Goal: Task Accomplishment & Management: Use online tool/utility

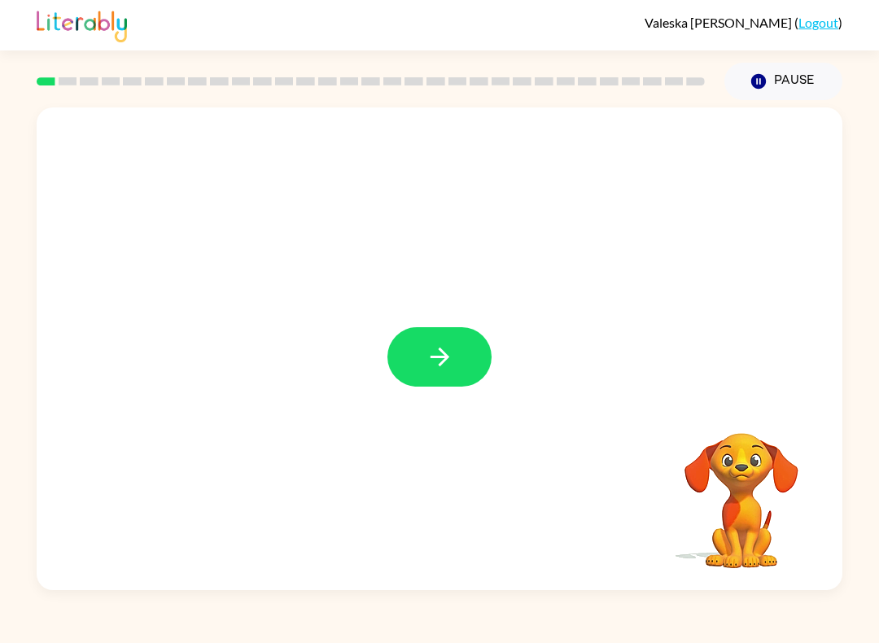
click at [466, 361] on button "button" at bounding box center [439, 356] width 104 height 59
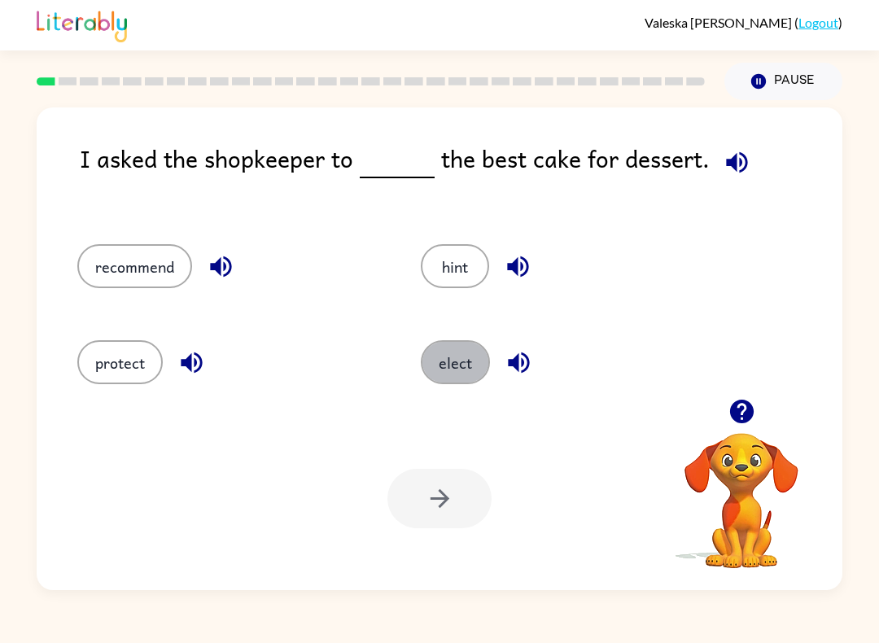
click at [461, 377] on button "elect" at bounding box center [455, 362] width 69 height 44
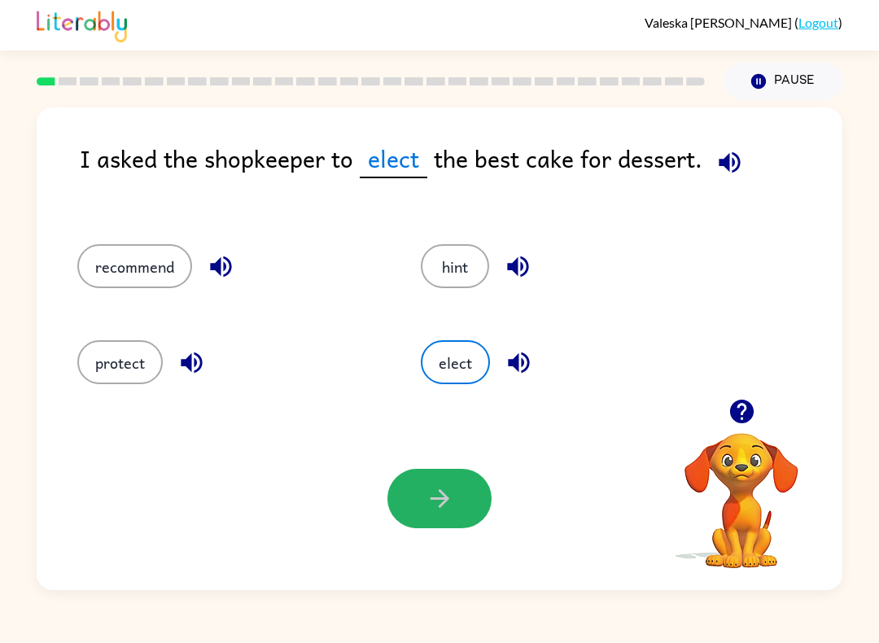
click at [463, 483] on button "button" at bounding box center [439, 498] width 104 height 59
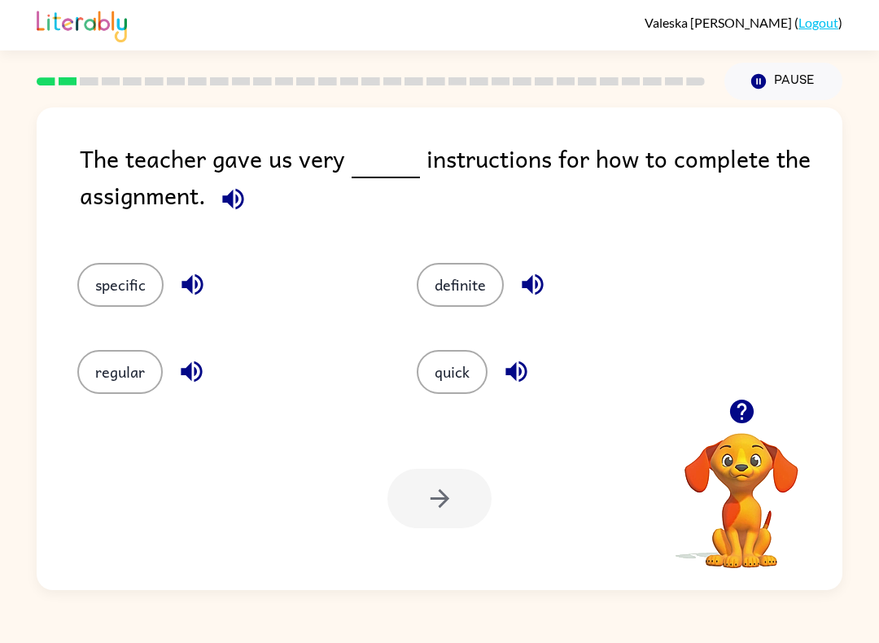
click at [753, 410] on icon "button" at bounding box center [741, 412] width 24 height 24
click at [749, 413] on icon "button" at bounding box center [741, 412] width 24 height 24
click at [749, 413] on video "Your browser must support playing .mp4 files to use Literably. Please try using…" at bounding box center [741, 489] width 163 height 163
click at [755, 417] on video "Your browser must support playing .mp4 files to use Literably. Please try using…" at bounding box center [741, 489] width 163 height 163
click at [754, 416] on video "Your browser must support playing .mp4 files to use Literably. Please try using…" at bounding box center [741, 489] width 163 height 163
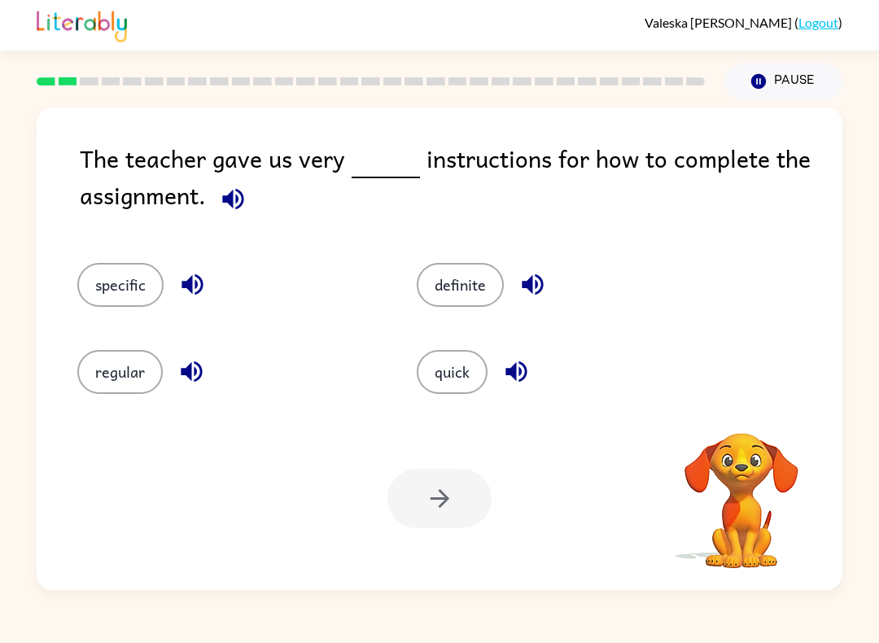
click at [747, 415] on video "Your browser must support playing .mp4 files to use Literably. Please try using…" at bounding box center [741, 489] width 163 height 163
click at [743, 417] on icon "button" at bounding box center [741, 412] width 24 height 24
click at [469, 356] on button "quick" at bounding box center [452, 372] width 71 height 44
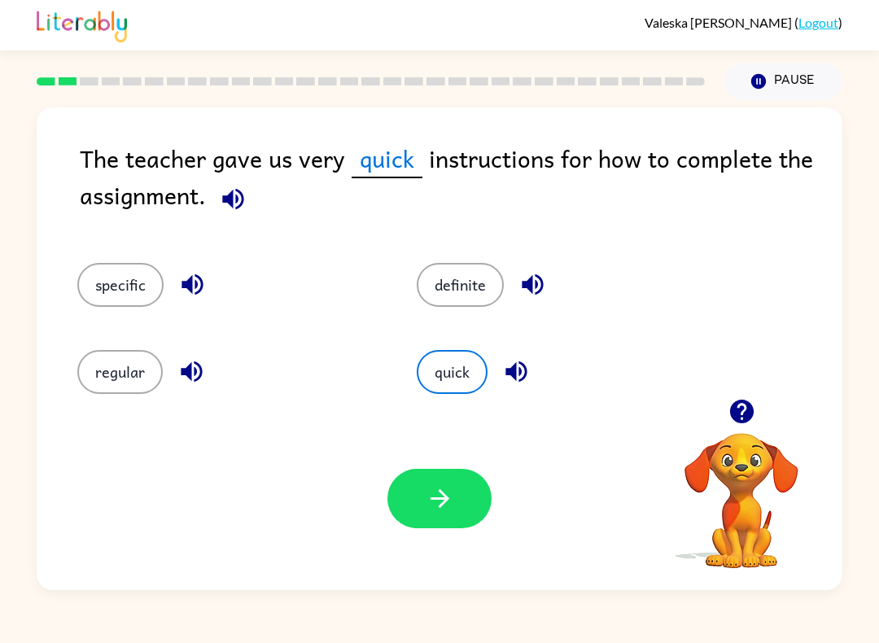
click at [448, 490] on icon "button" at bounding box center [440, 498] width 28 height 28
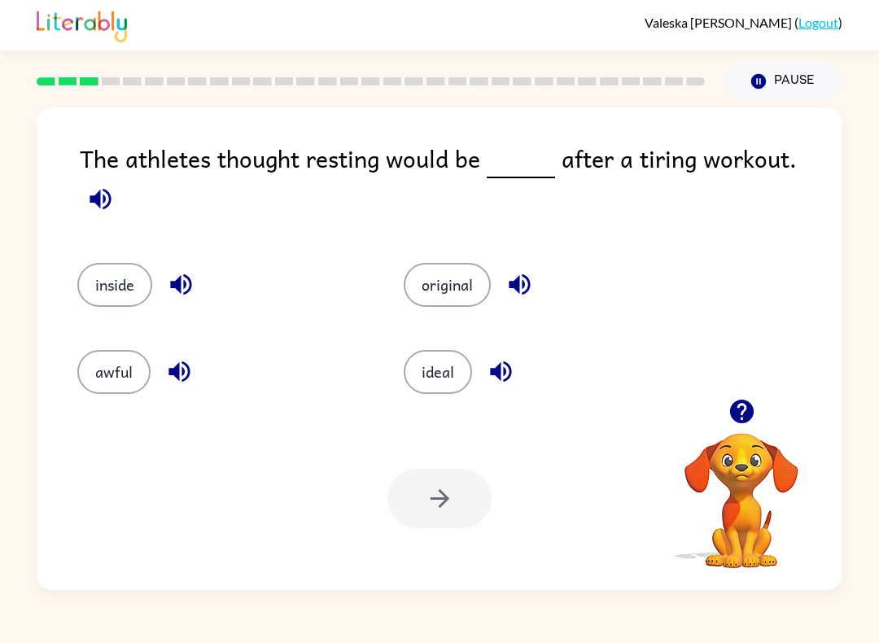
click at [118, 354] on button "awful" at bounding box center [113, 372] width 73 height 44
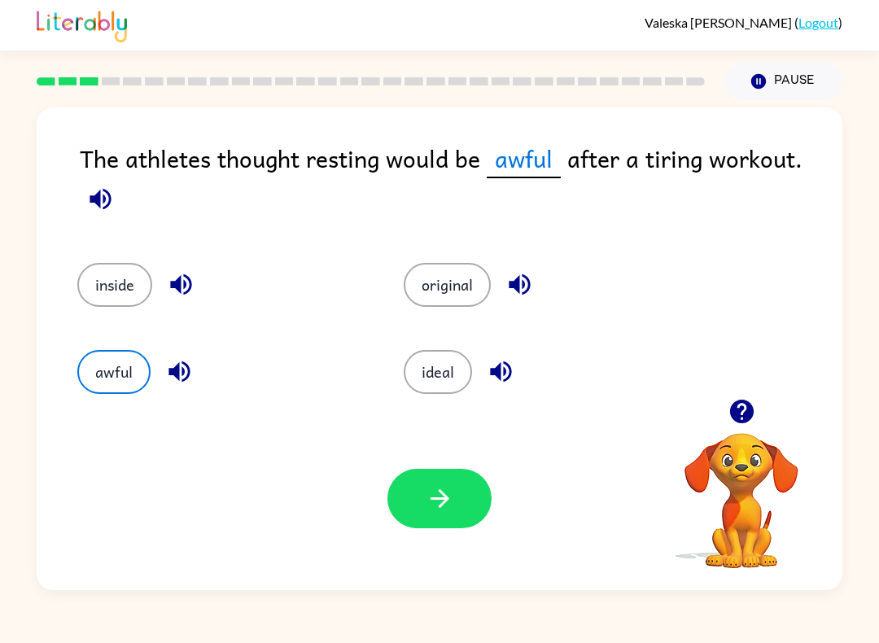
click at [435, 513] on button "button" at bounding box center [439, 498] width 104 height 59
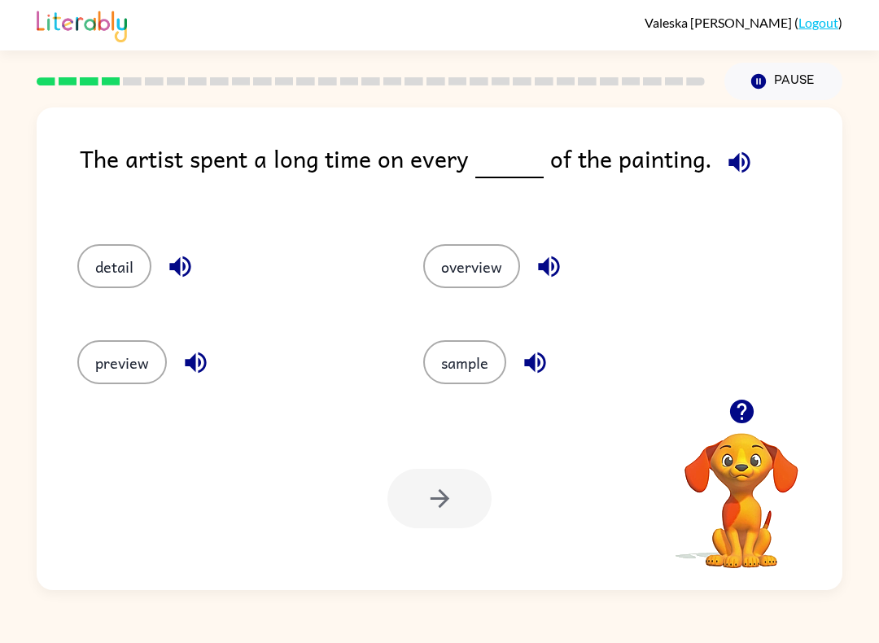
click at [134, 256] on button "detail" at bounding box center [114, 266] width 74 height 44
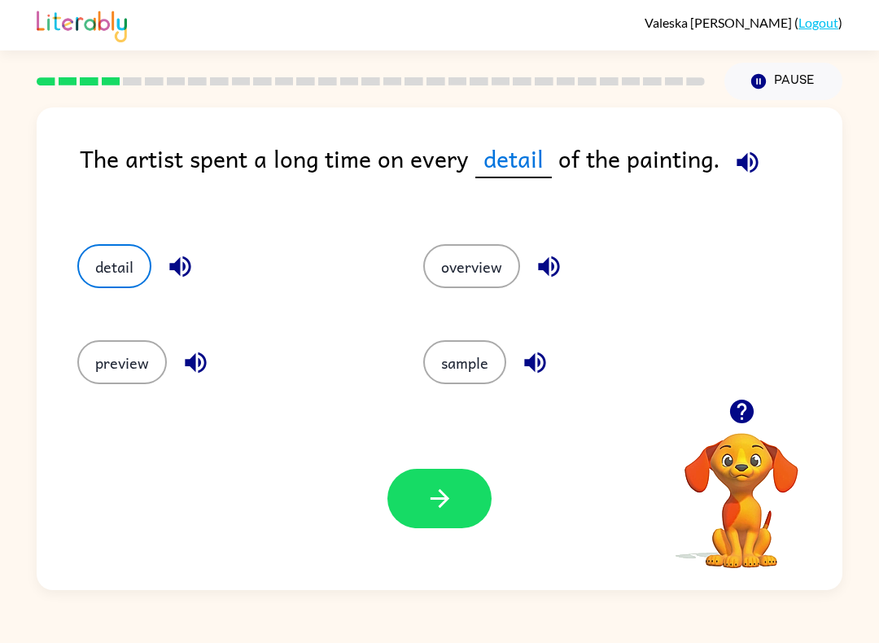
click at [446, 483] on button "button" at bounding box center [439, 498] width 104 height 59
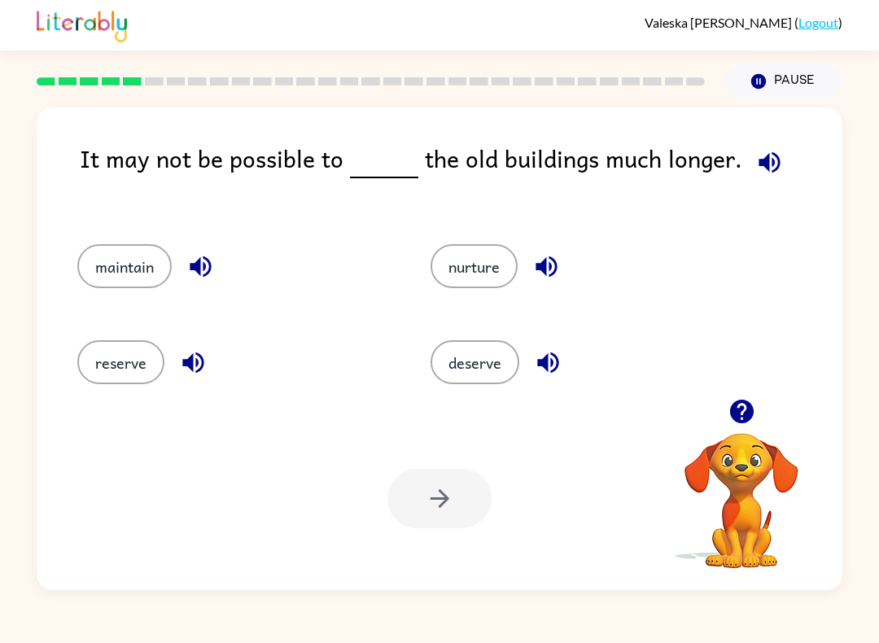
click at [121, 378] on button "reserve" at bounding box center [120, 362] width 87 height 44
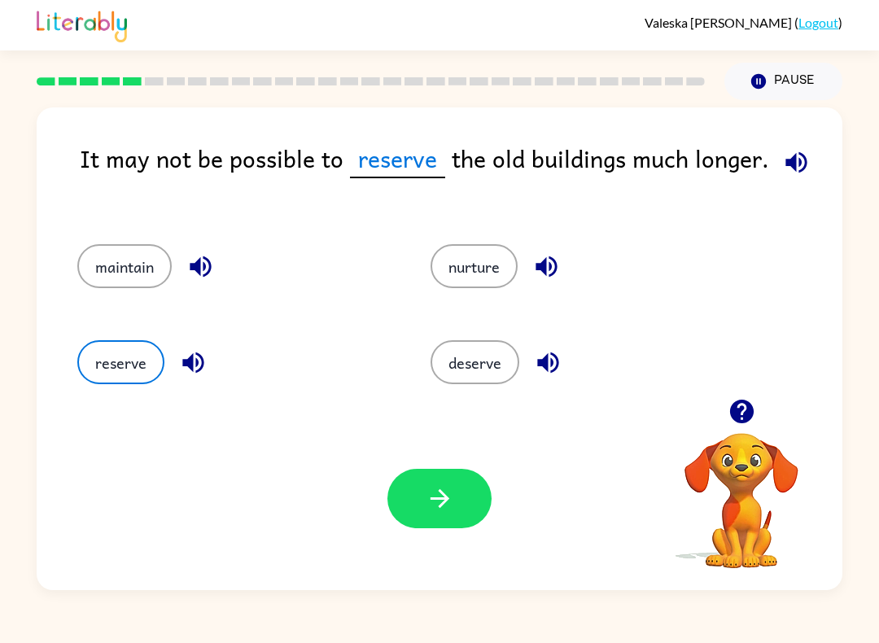
click at [461, 494] on button "button" at bounding box center [439, 498] width 104 height 59
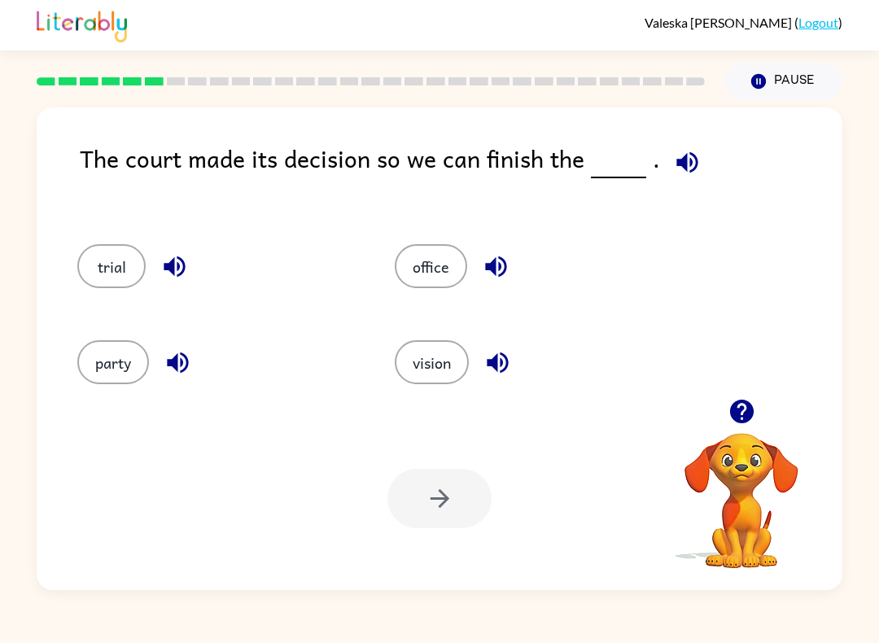
click at [118, 358] on button "party" at bounding box center [113, 362] width 72 height 44
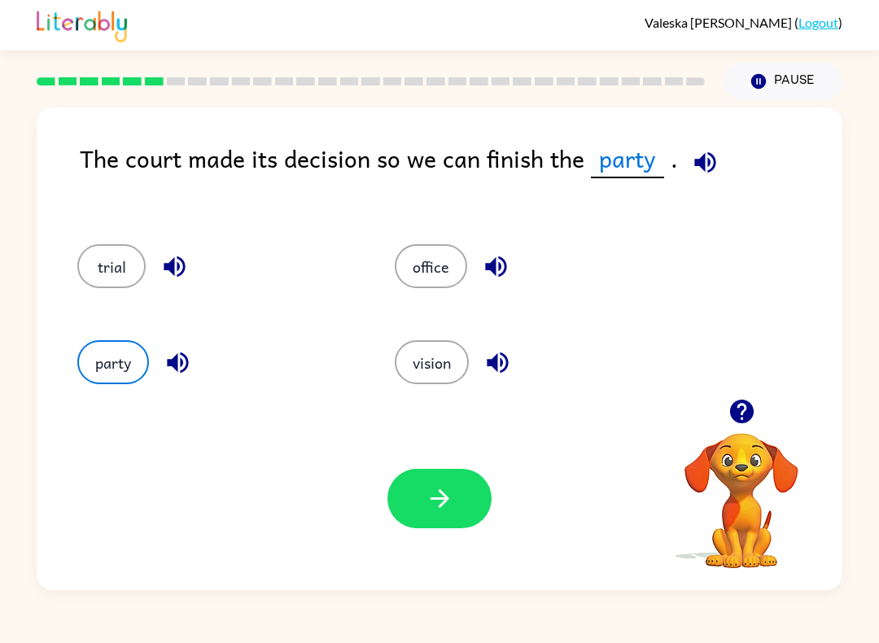
click at [433, 492] on icon "button" at bounding box center [440, 498] width 28 height 28
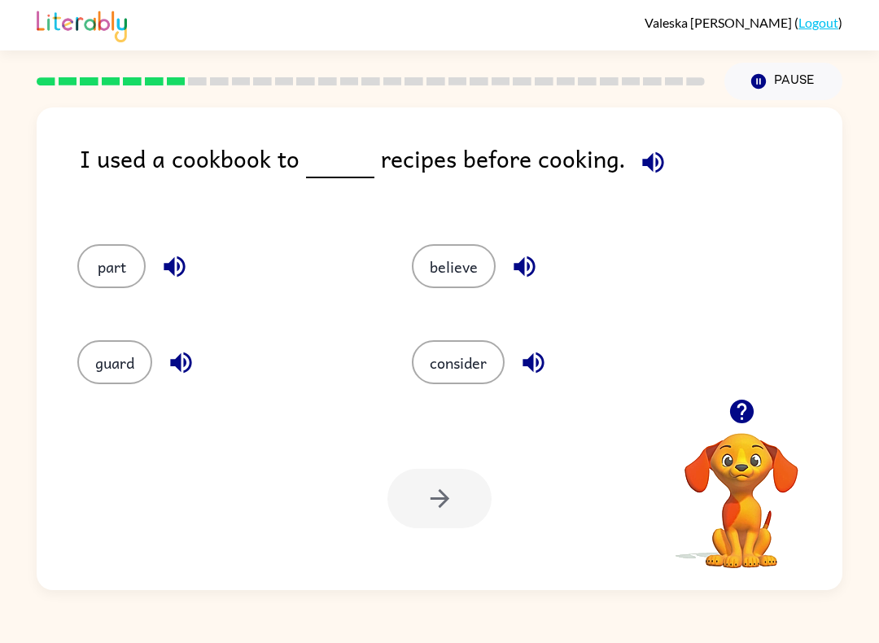
click at [107, 358] on button "guard" at bounding box center [114, 362] width 75 height 44
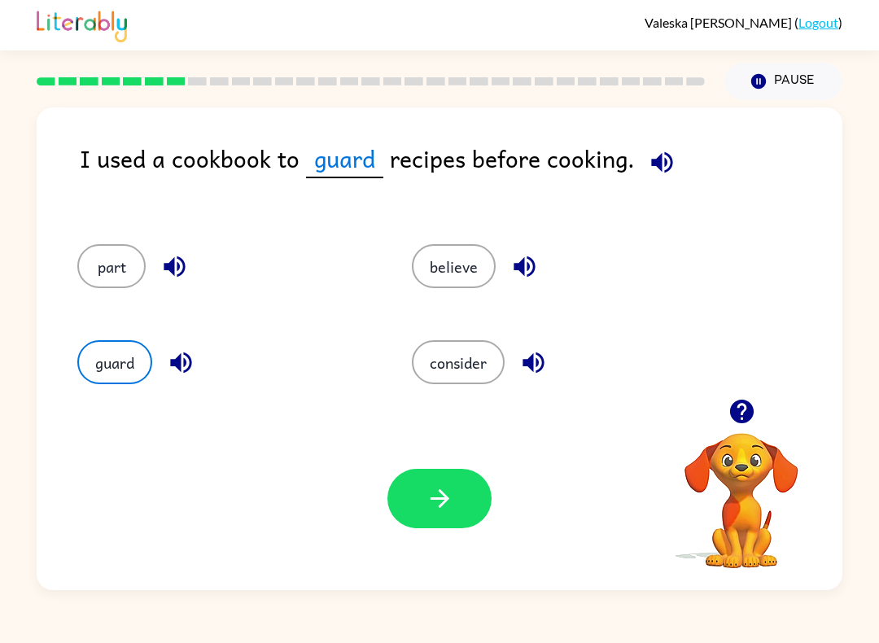
click at [443, 484] on button "button" at bounding box center [439, 498] width 104 height 59
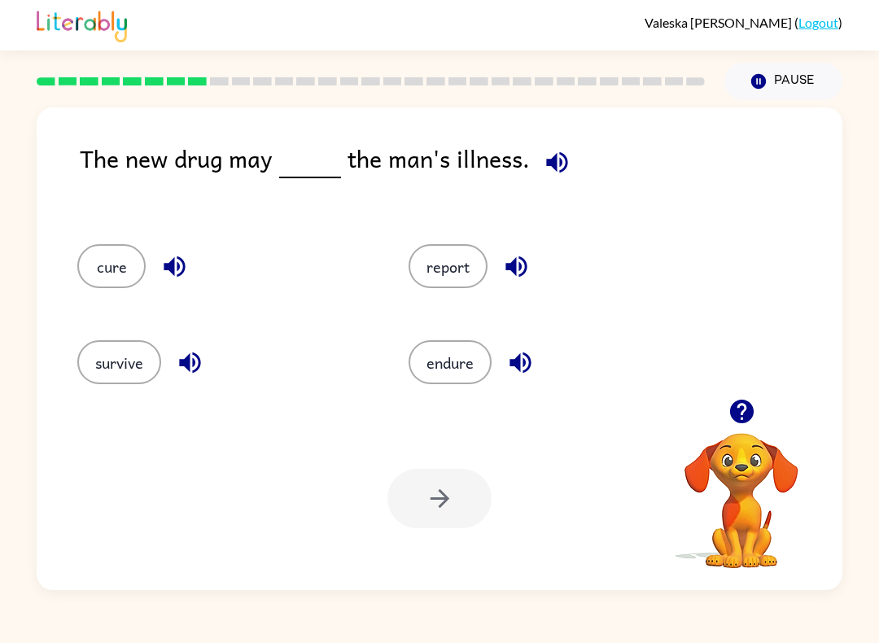
click at [455, 260] on button "report" at bounding box center [447, 266] width 79 height 44
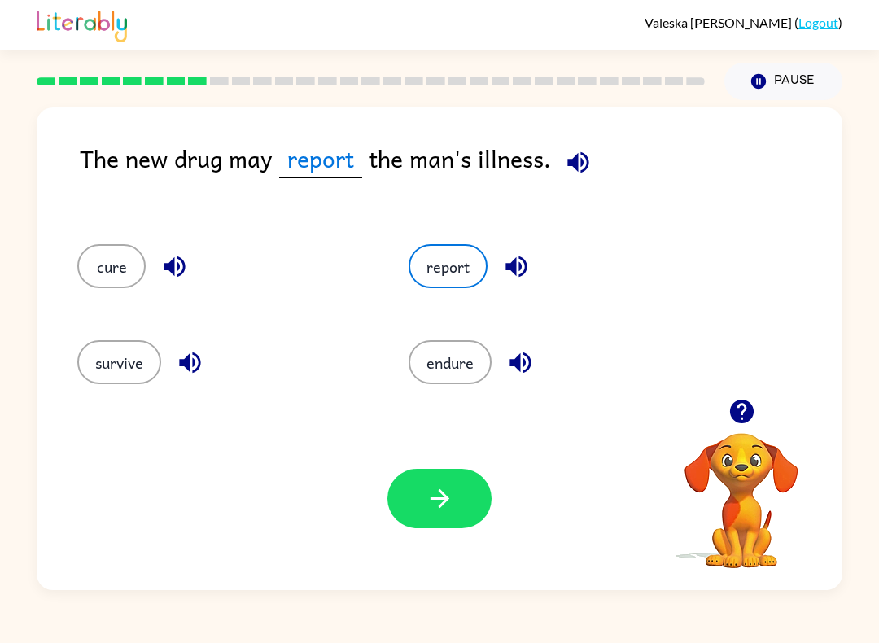
click at [452, 497] on icon "button" at bounding box center [440, 498] width 28 height 28
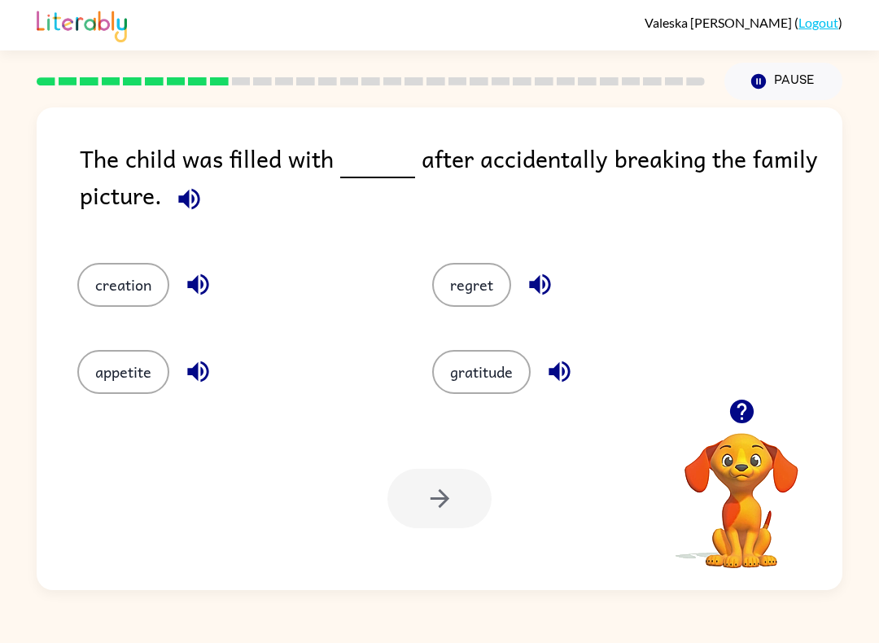
click at [492, 278] on button "regret" at bounding box center [471, 285] width 79 height 44
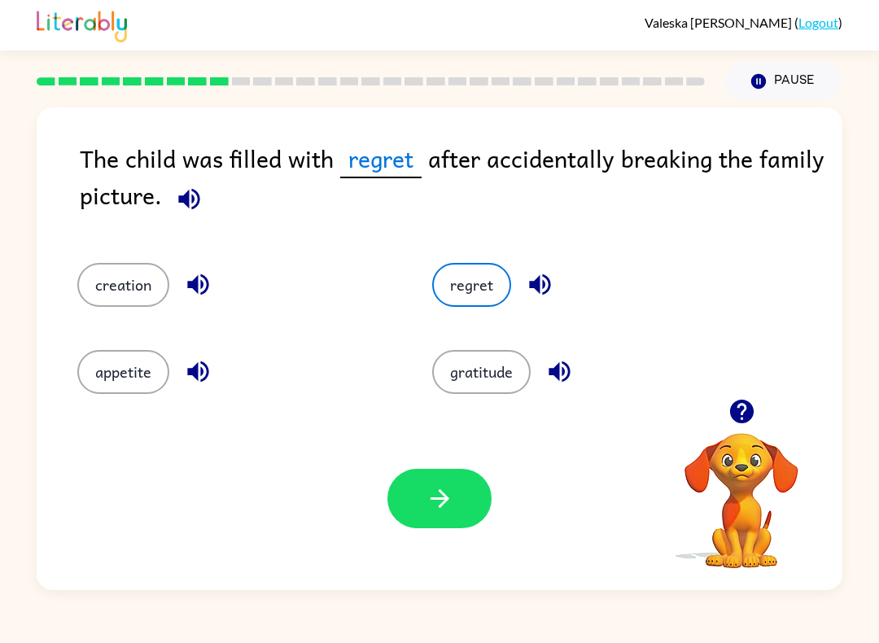
click at [458, 484] on button "button" at bounding box center [439, 498] width 104 height 59
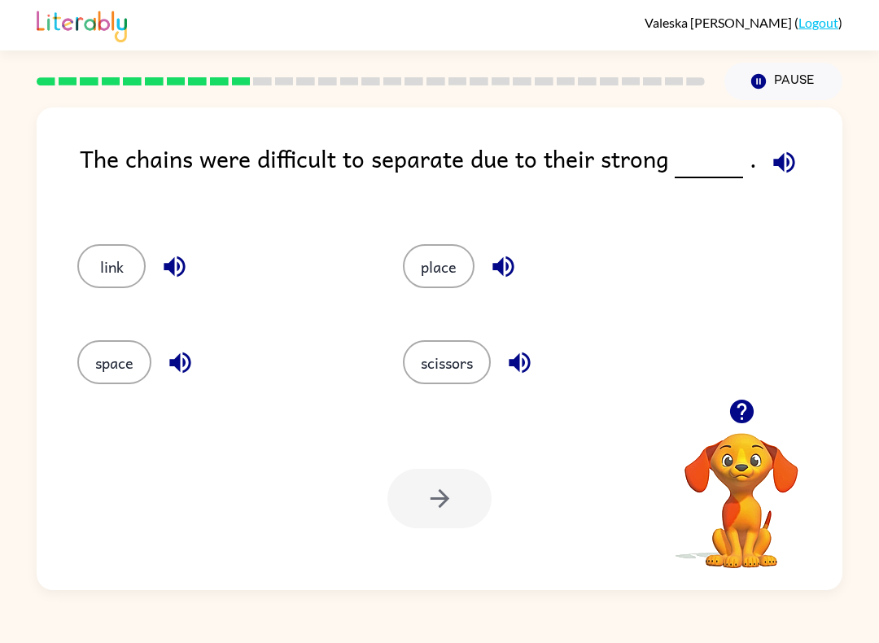
click at [450, 251] on button "place" at bounding box center [439, 266] width 72 height 44
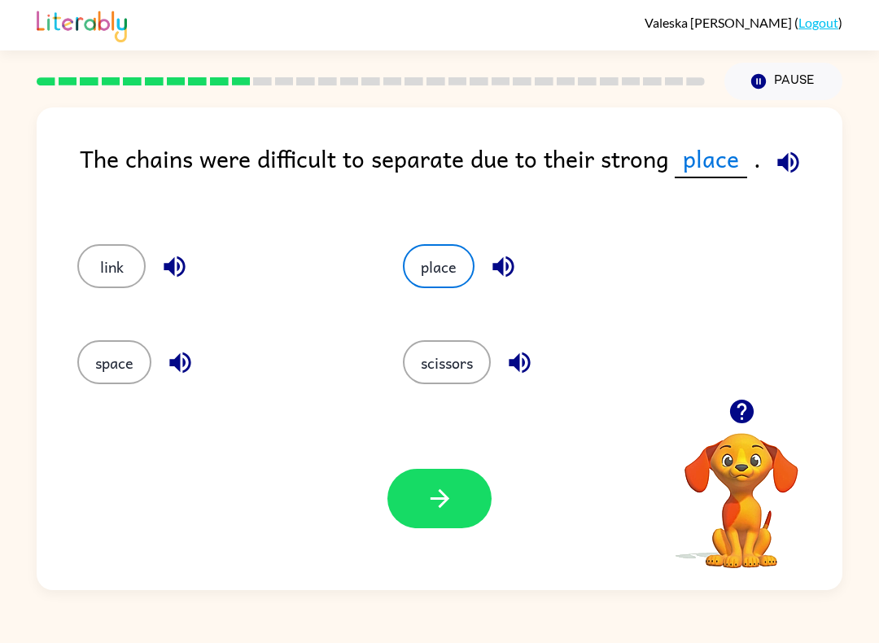
click at [457, 478] on button "button" at bounding box center [439, 498] width 104 height 59
click at [487, 492] on div at bounding box center [439, 498] width 104 height 59
click at [484, 490] on div at bounding box center [439, 498] width 104 height 59
click at [501, 489] on div "Your browser must support playing .mp4 files to use Literably. Please try using…" at bounding box center [440, 498] width 806 height 183
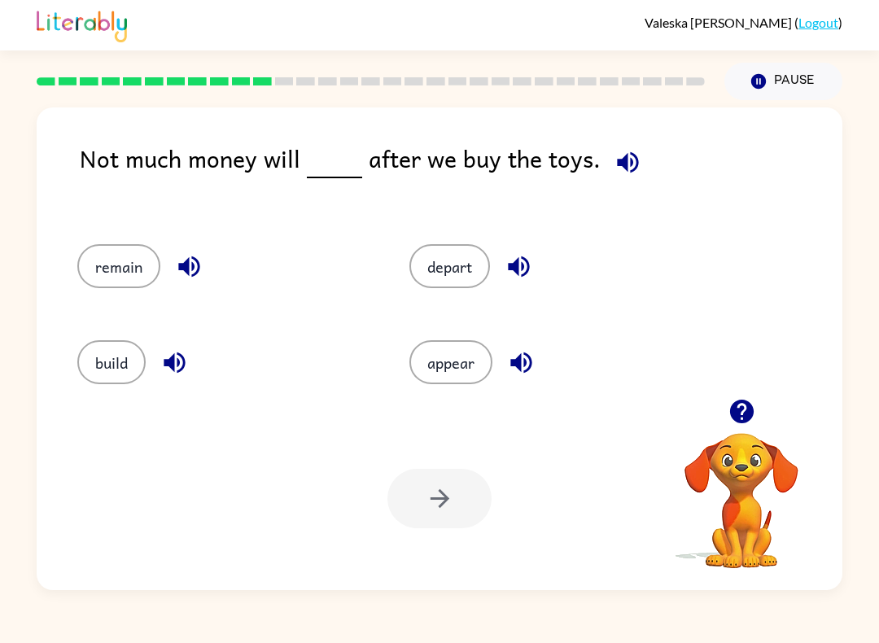
click at [111, 374] on button "build" at bounding box center [111, 362] width 68 height 44
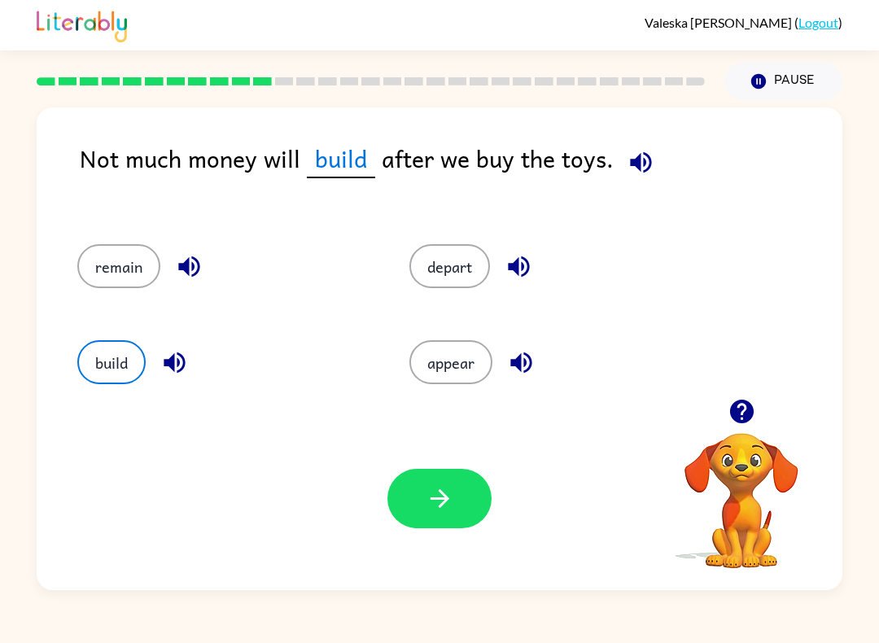
click at [457, 493] on button "button" at bounding box center [439, 498] width 104 height 59
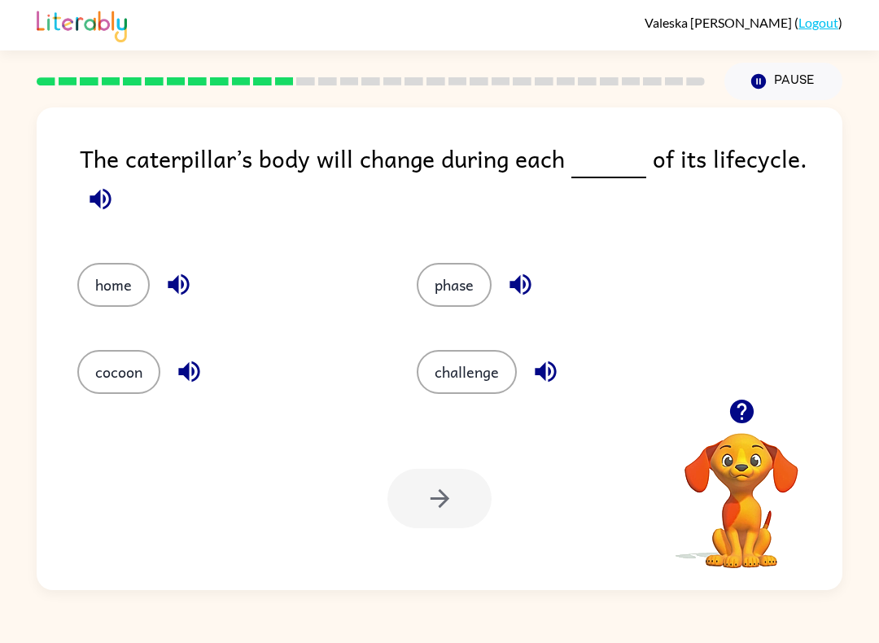
click at [83, 293] on button "home" at bounding box center [113, 285] width 72 height 44
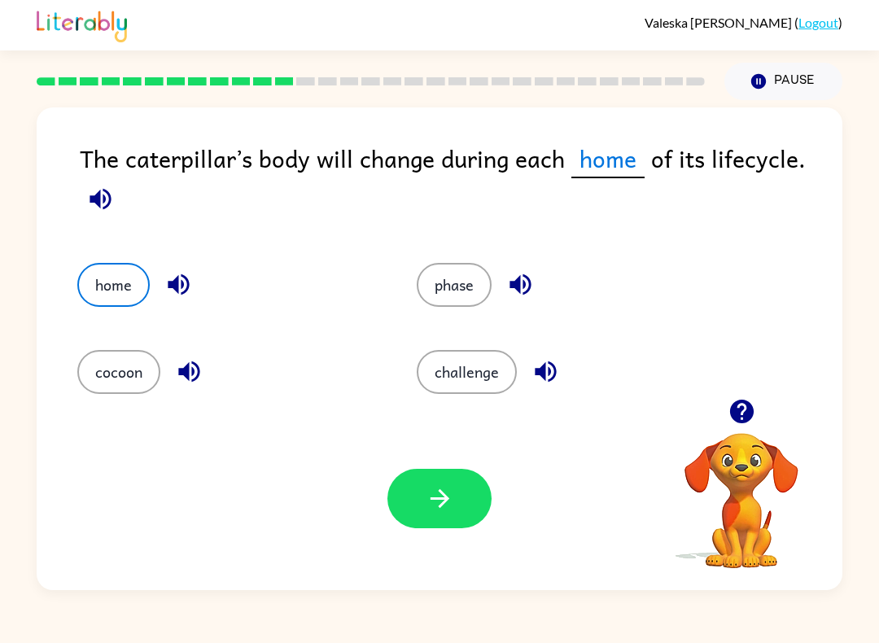
click at [456, 493] on button "button" at bounding box center [439, 498] width 104 height 59
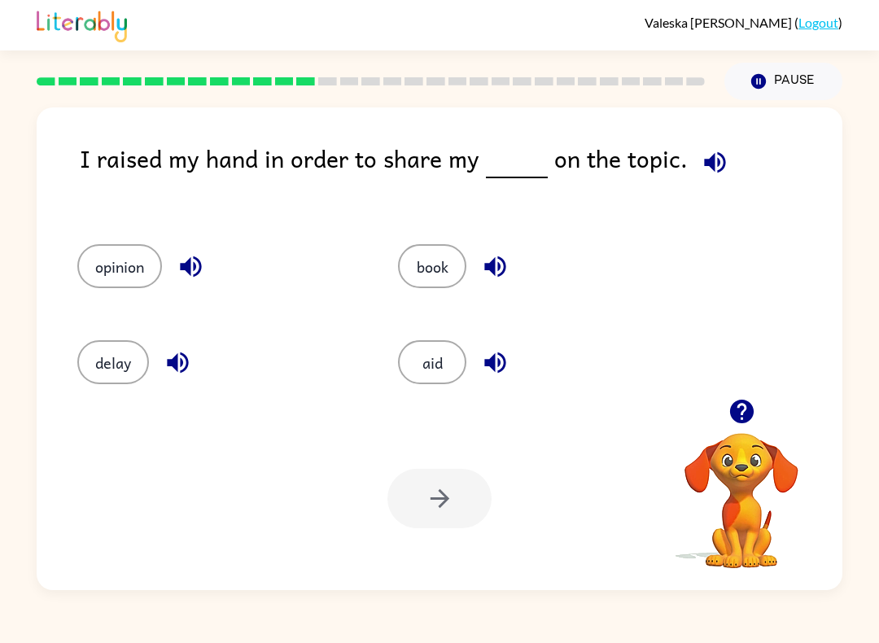
click at [111, 277] on button "opinion" at bounding box center [119, 266] width 85 height 44
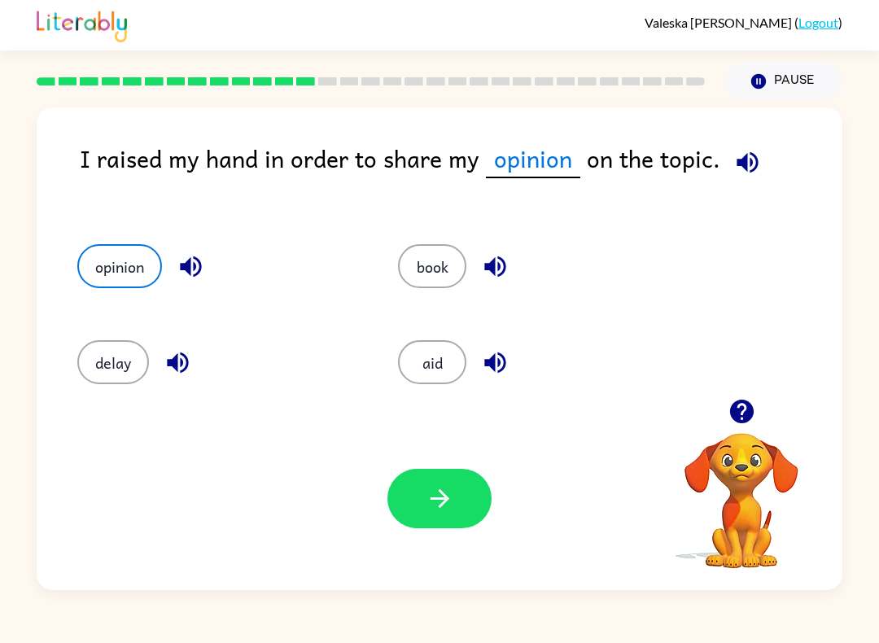
click at [437, 487] on icon "button" at bounding box center [440, 498] width 28 height 28
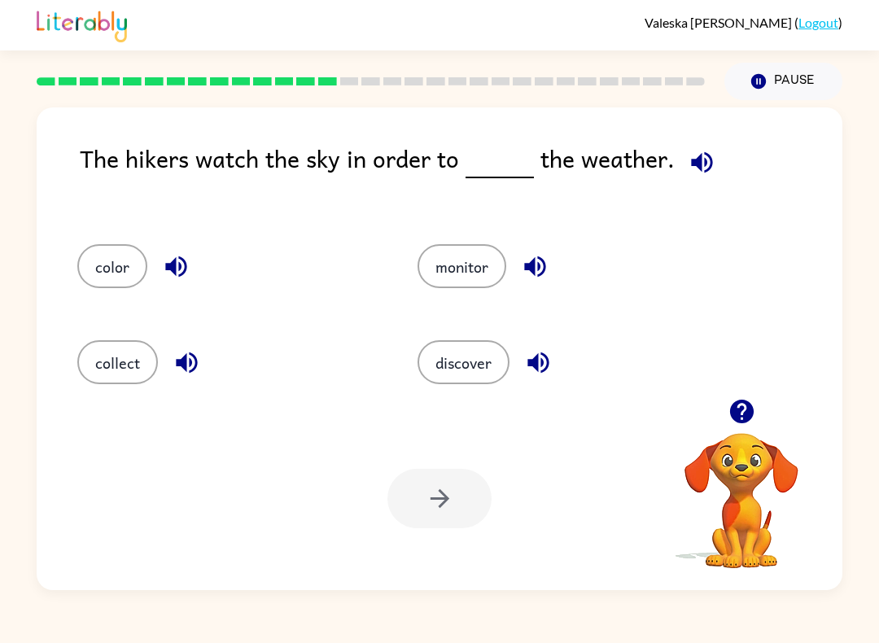
click at [102, 279] on button "color" at bounding box center [112, 266] width 70 height 44
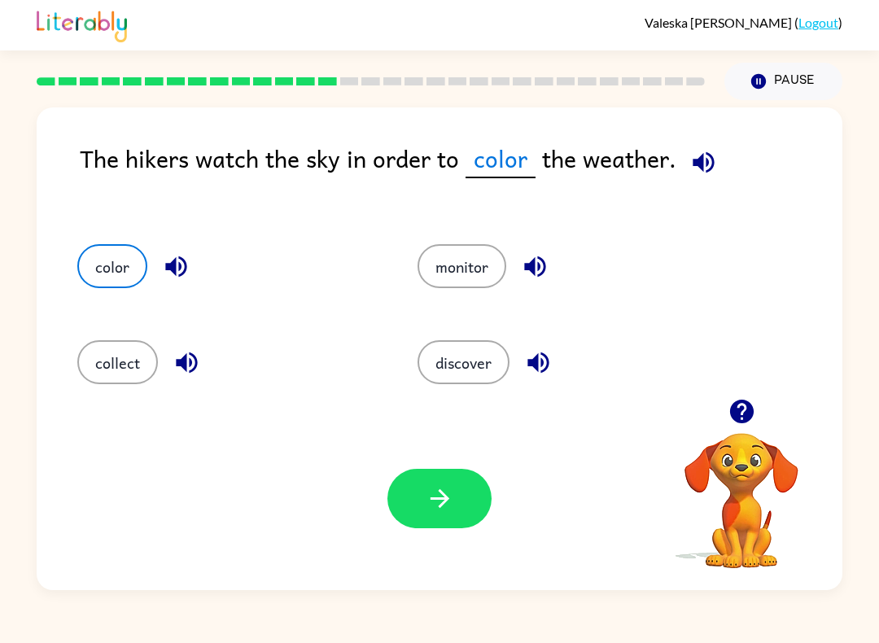
click at [480, 370] on button "discover" at bounding box center [463, 362] width 92 height 44
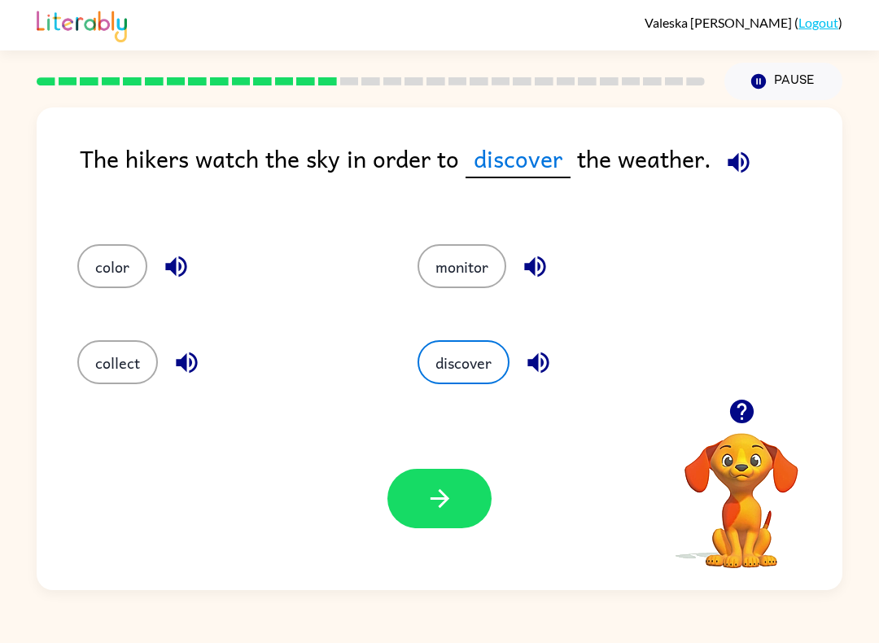
click at [447, 496] on icon "button" at bounding box center [440, 498] width 28 height 28
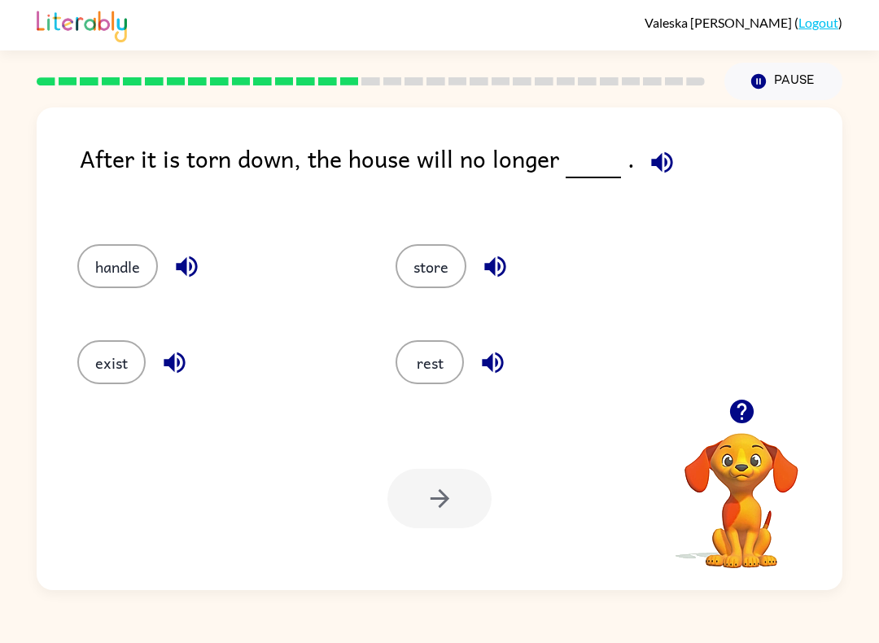
click at [116, 364] on button "exist" at bounding box center [111, 362] width 68 height 44
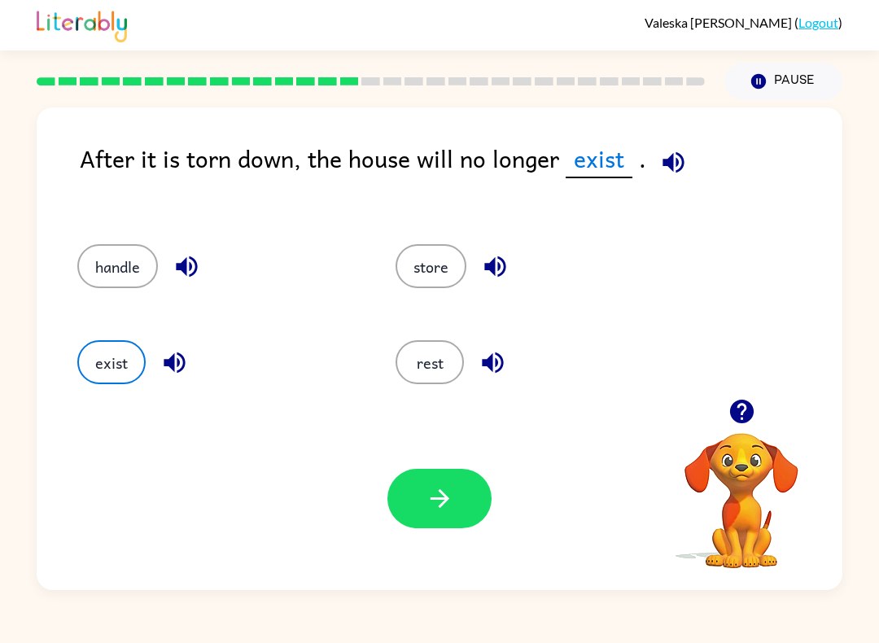
click at [461, 496] on button "button" at bounding box center [439, 498] width 104 height 59
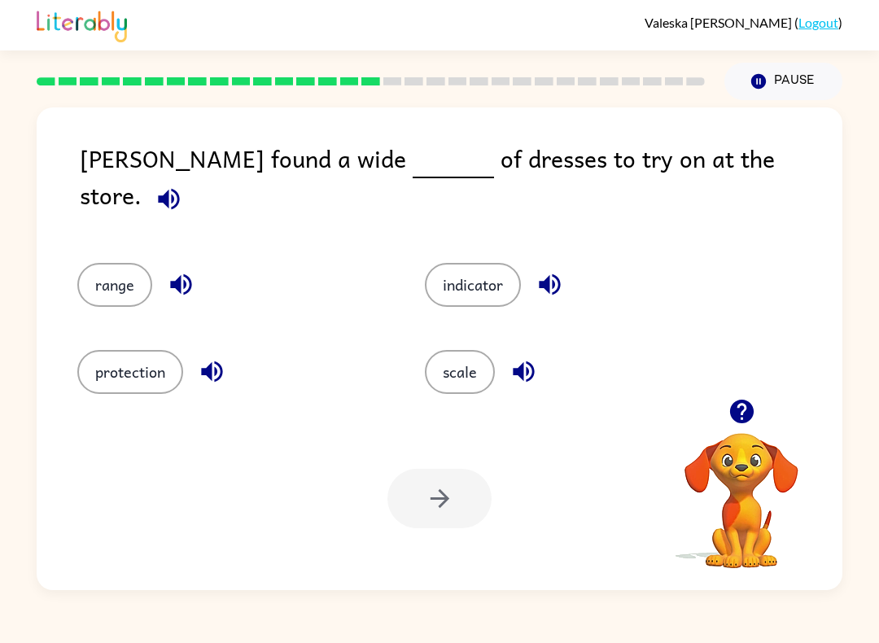
click at [461, 373] on button "scale" at bounding box center [460, 372] width 70 height 44
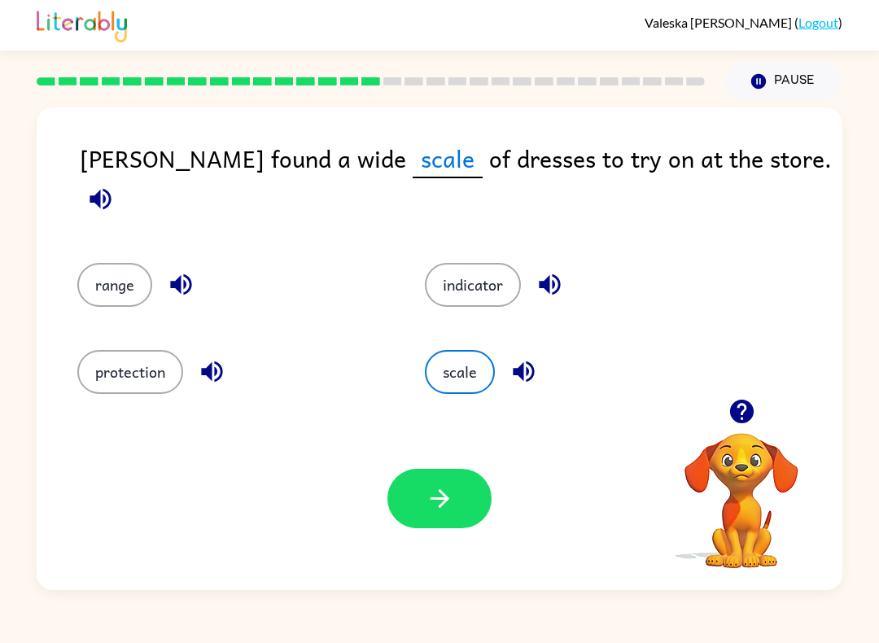
click at [465, 502] on button "button" at bounding box center [439, 498] width 104 height 59
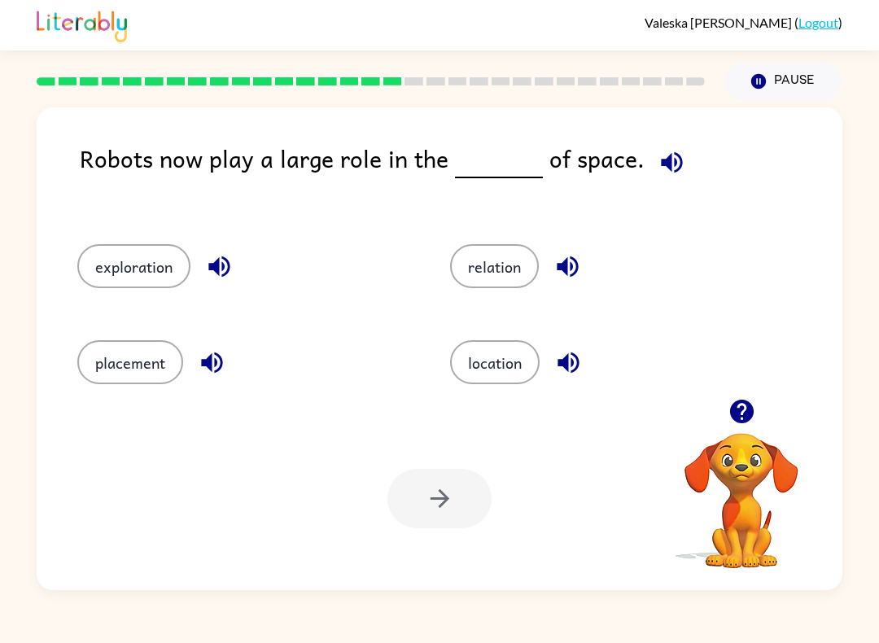
click at [97, 373] on button "placement" at bounding box center [130, 362] width 106 height 44
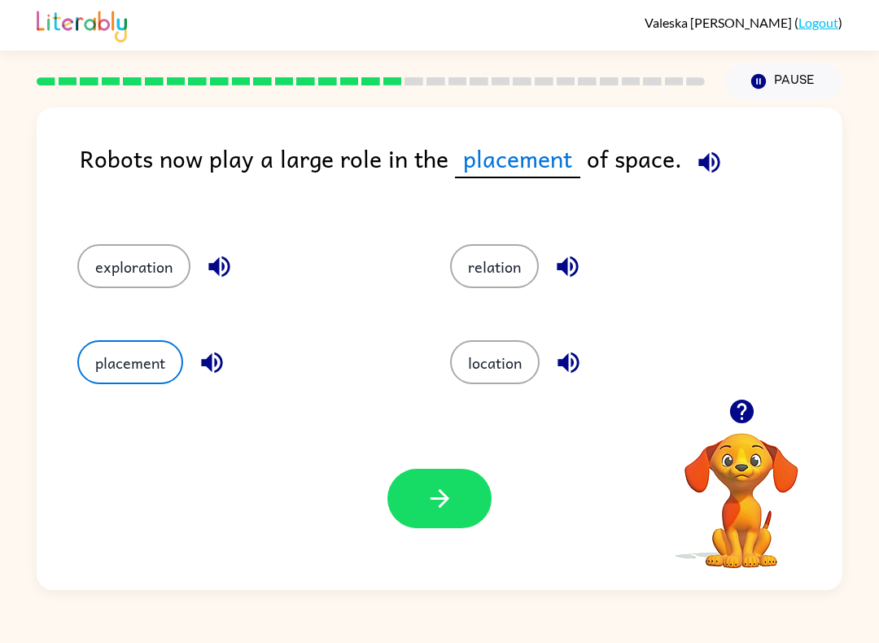
click at [467, 495] on button "button" at bounding box center [439, 498] width 104 height 59
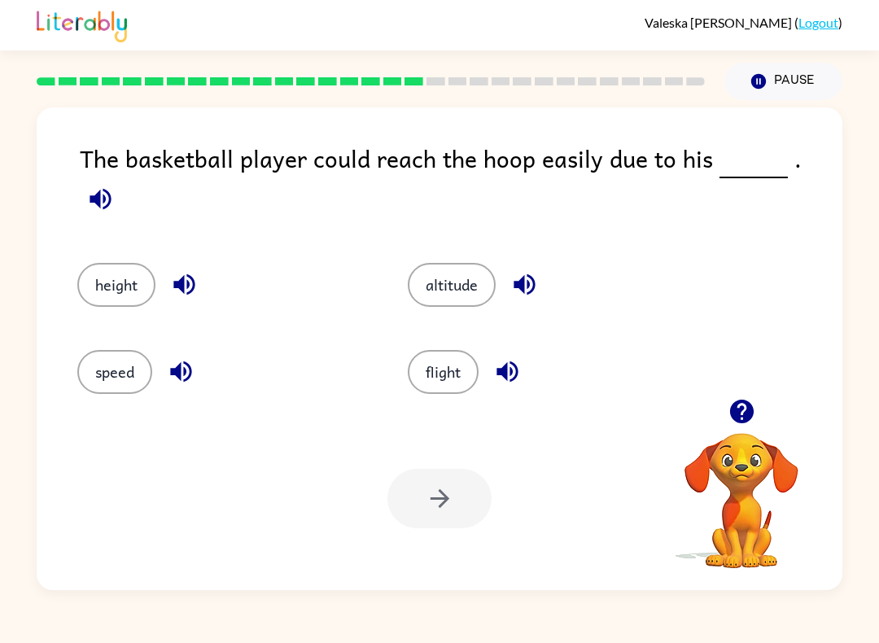
click at [110, 370] on button "speed" at bounding box center [114, 372] width 75 height 44
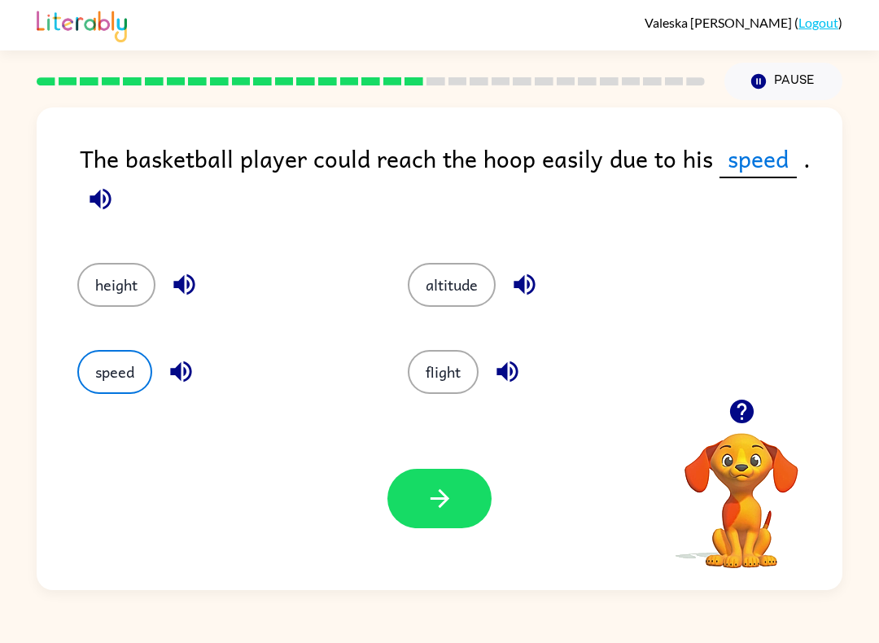
click at [465, 504] on button "button" at bounding box center [439, 498] width 104 height 59
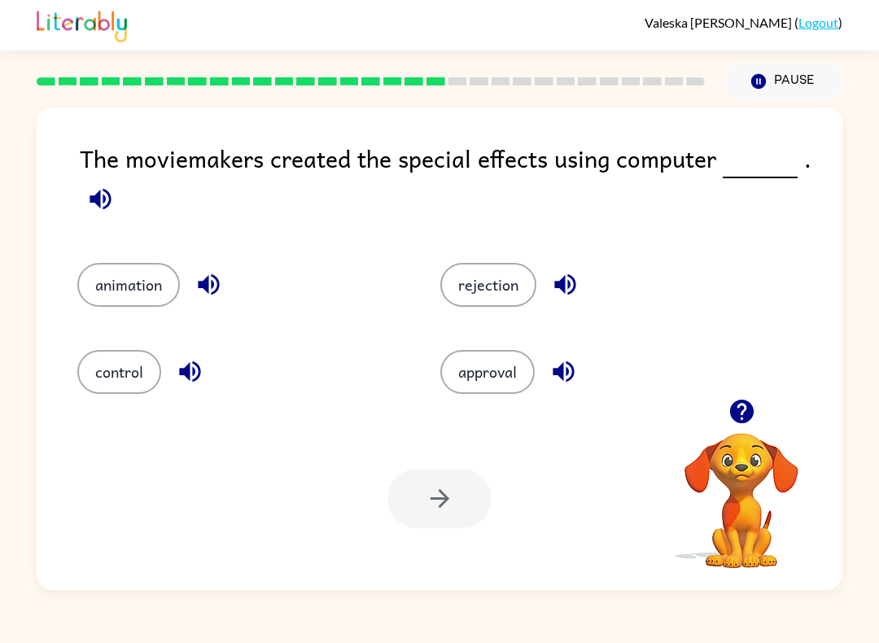
click at [105, 376] on button "control" at bounding box center [119, 372] width 84 height 44
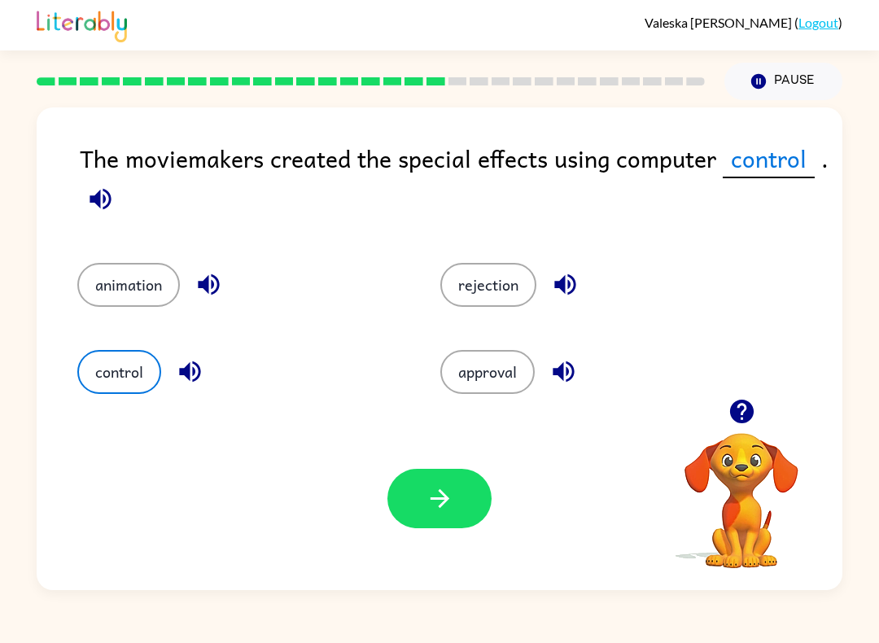
click at [486, 497] on button "button" at bounding box center [439, 498] width 104 height 59
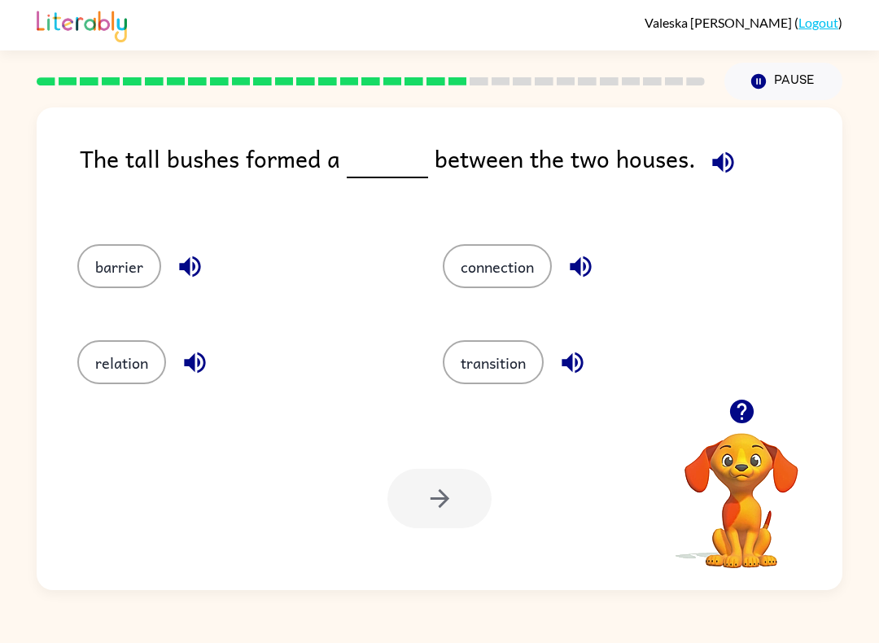
click at [516, 267] on button "connection" at bounding box center [497, 266] width 109 height 44
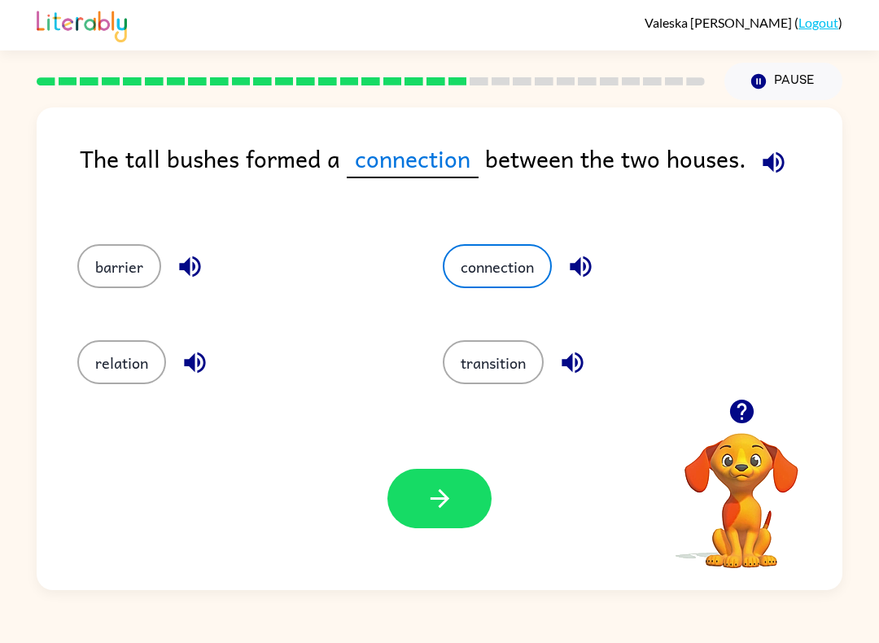
click at [447, 504] on icon "button" at bounding box center [440, 498] width 28 height 28
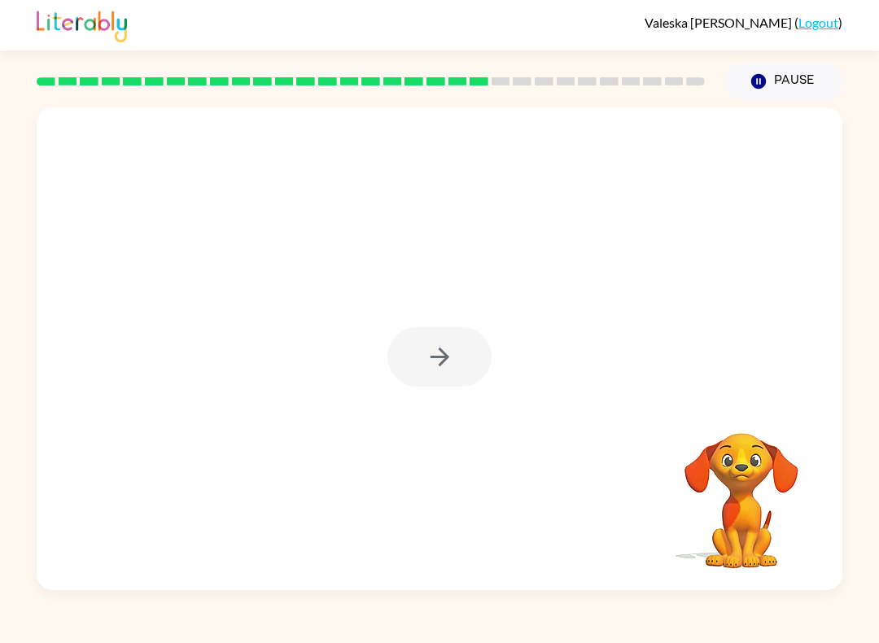
click at [449, 352] on div at bounding box center [439, 356] width 104 height 59
click at [448, 352] on div at bounding box center [439, 356] width 104 height 59
click at [456, 352] on div at bounding box center [439, 356] width 104 height 59
click at [458, 356] on div at bounding box center [439, 356] width 104 height 59
click at [454, 356] on div at bounding box center [439, 356] width 104 height 59
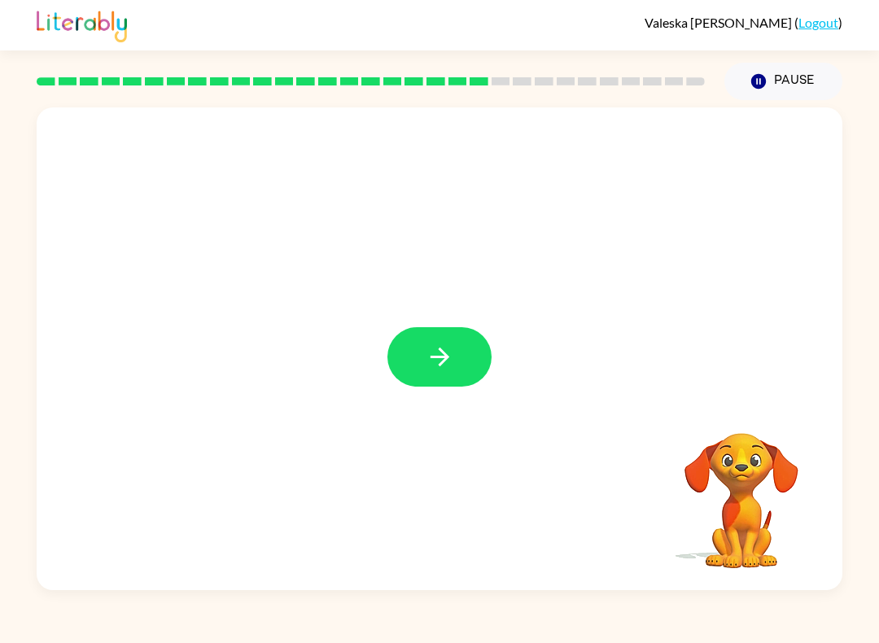
click at [466, 352] on button "button" at bounding box center [439, 356] width 104 height 59
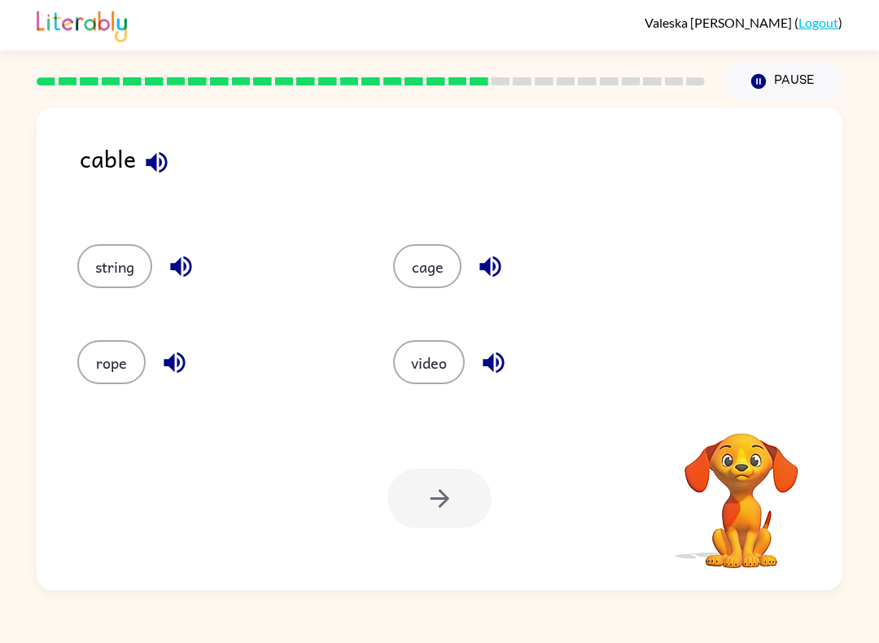
click at [157, 168] on icon "button" at bounding box center [156, 162] width 28 height 28
click at [441, 258] on button "cage" at bounding box center [427, 266] width 68 height 44
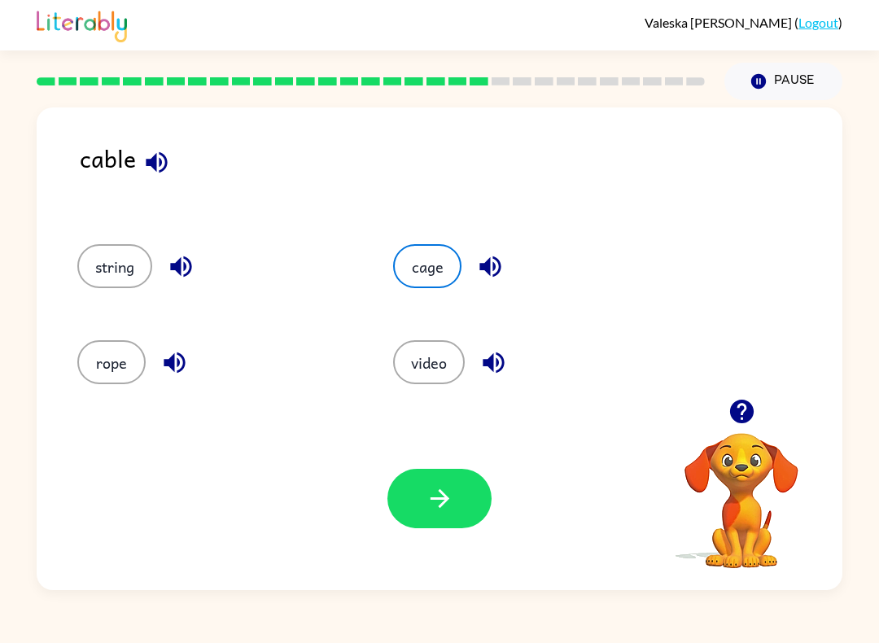
click at [452, 504] on icon "button" at bounding box center [440, 498] width 28 height 28
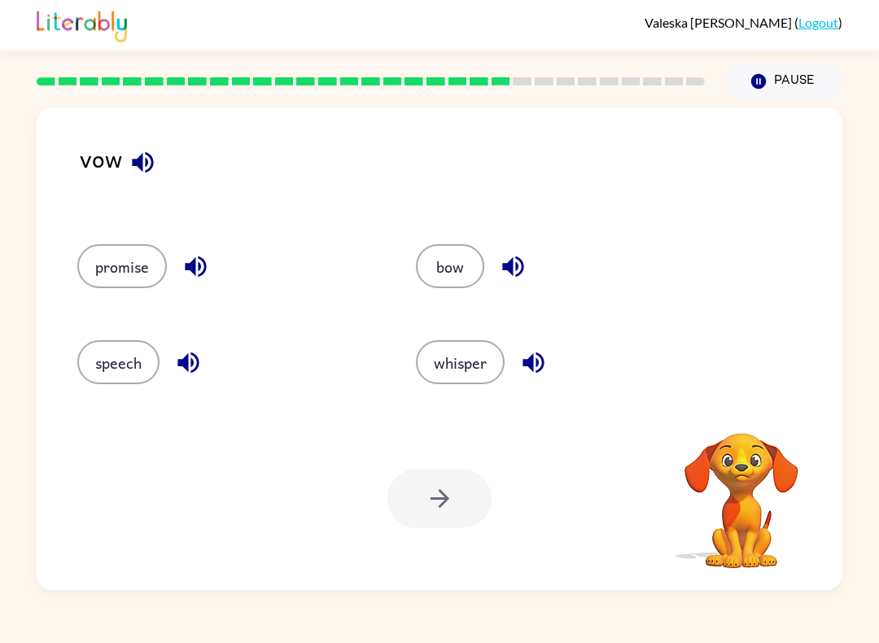
click at [131, 178] on button "button" at bounding box center [142, 162] width 41 height 41
click at [470, 269] on button "bow" at bounding box center [450, 266] width 68 height 44
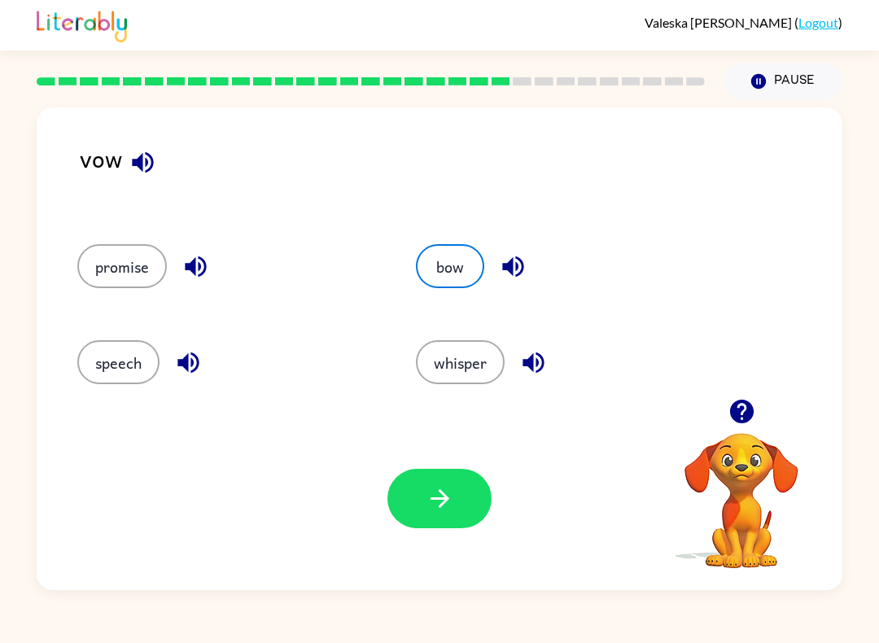
click at [440, 504] on icon "button" at bounding box center [440, 498] width 28 height 28
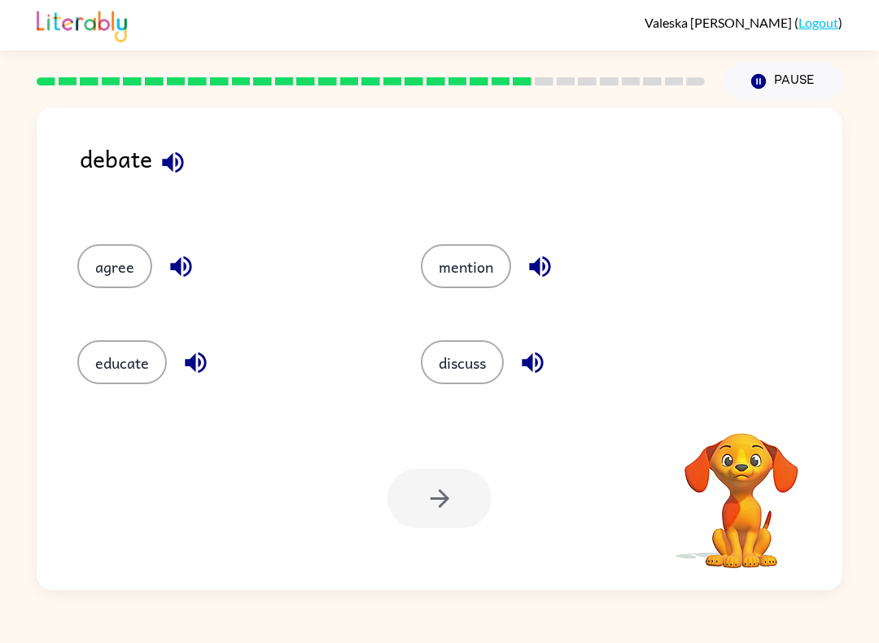
click at [184, 172] on icon "button" at bounding box center [173, 162] width 28 height 28
click at [456, 496] on div at bounding box center [439, 498] width 104 height 59
click at [107, 359] on button "educate" at bounding box center [122, 362] width 90 height 44
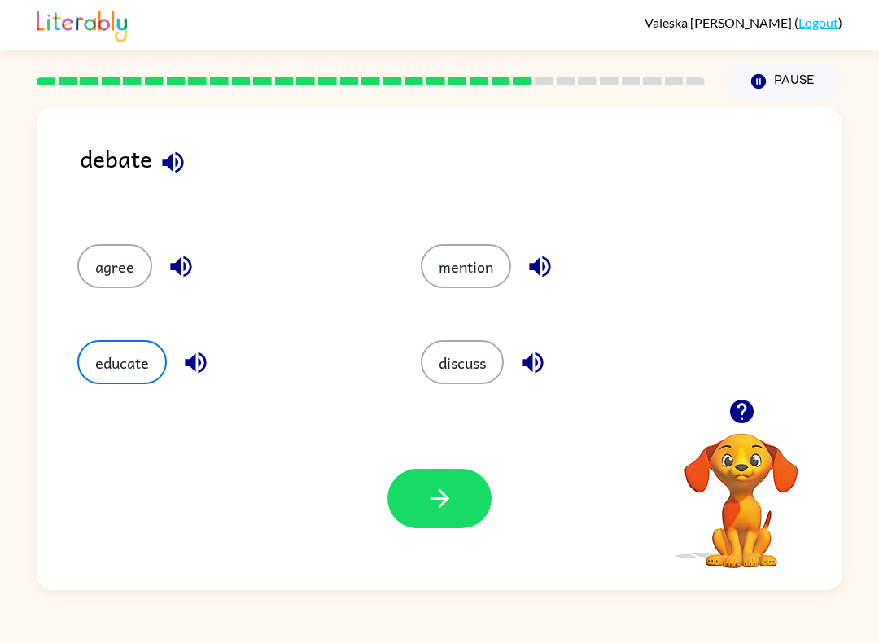
click at [452, 496] on icon "button" at bounding box center [440, 498] width 28 height 28
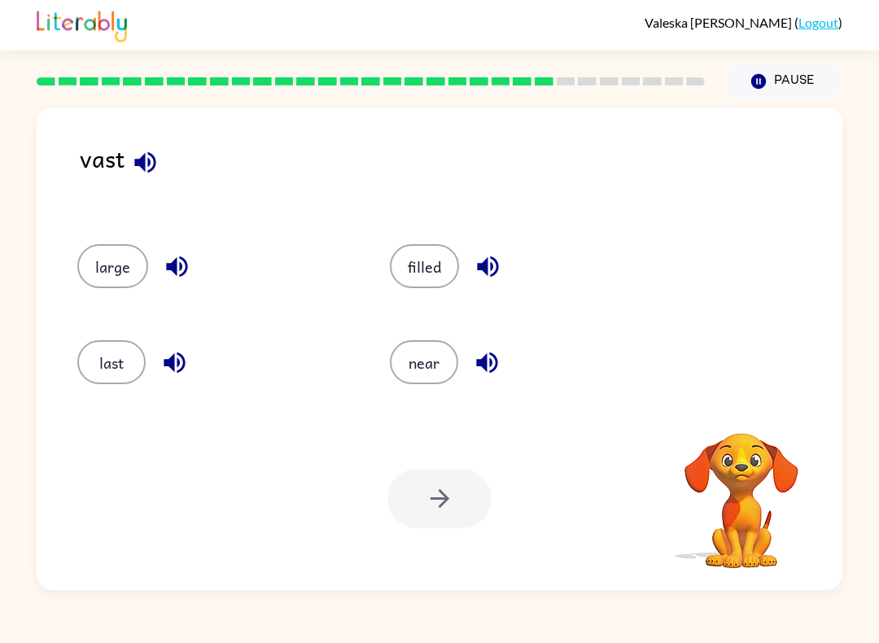
click at [139, 165] on icon "button" at bounding box center [144, 161] width 21 height 21
click at [140, 158] on icon "button" at bounding box center [145, 162] width 28 height 28
click at [150, 162] on icon "button" at bounding box center [144, 161] width 21 height 21
click at [111, 353] on button "last" at bounding box center [111, 362] width 68 height 44
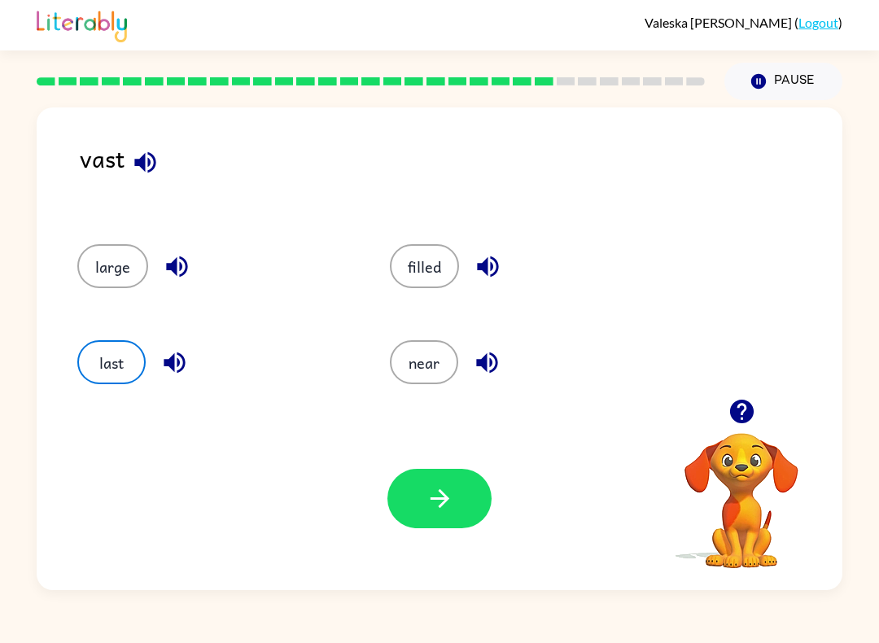
click at [439, 515] on button "button" at bounding box center [439, 498] width 104 height 59
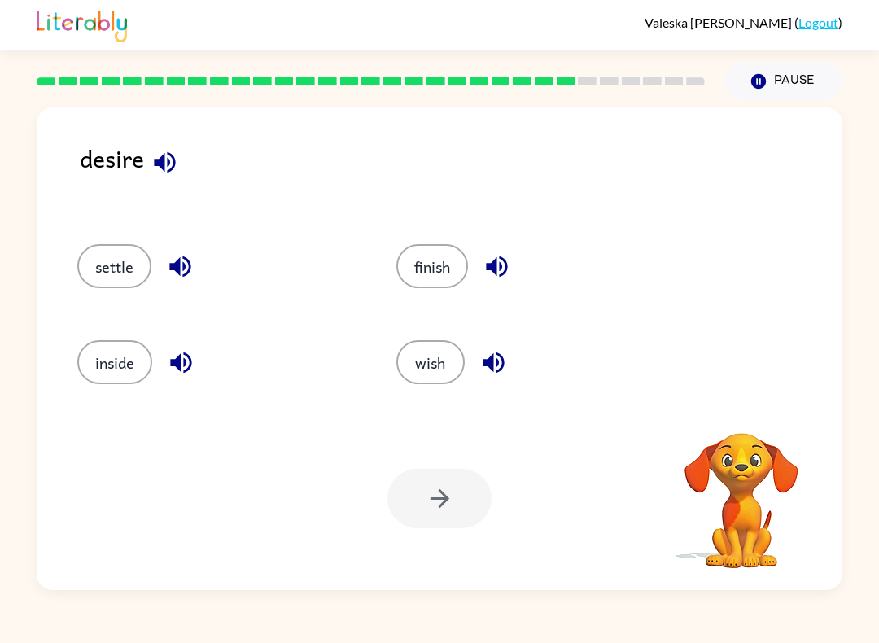
click at [167, 170] on icon "button" at bounding box center [165, 162] width 28 height 28
click at [466, 260] on button "finish" at bounding box center [432, 266] width 72 height 44
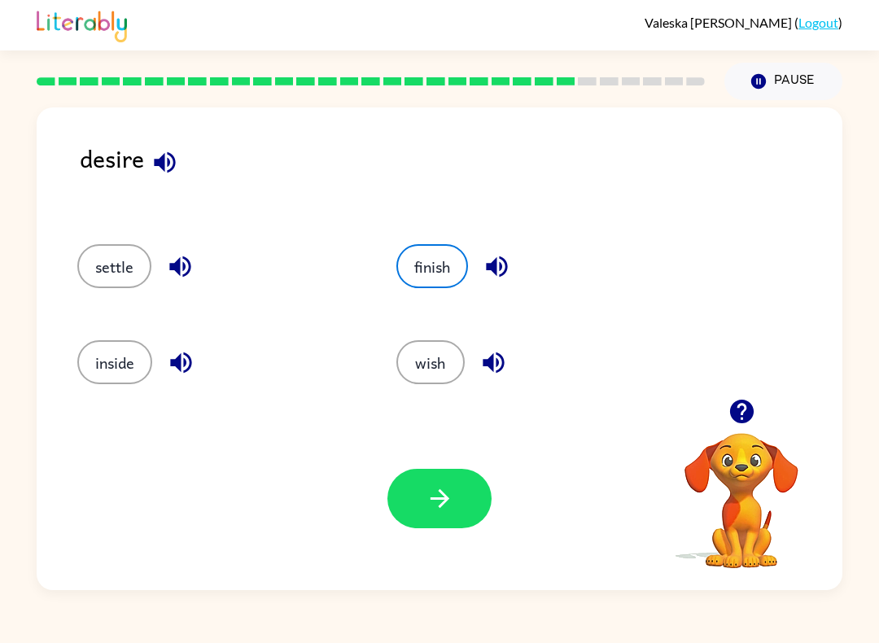
click at [438, 491] on icon "button" at bounding box center [440, 498] width 28 height 28
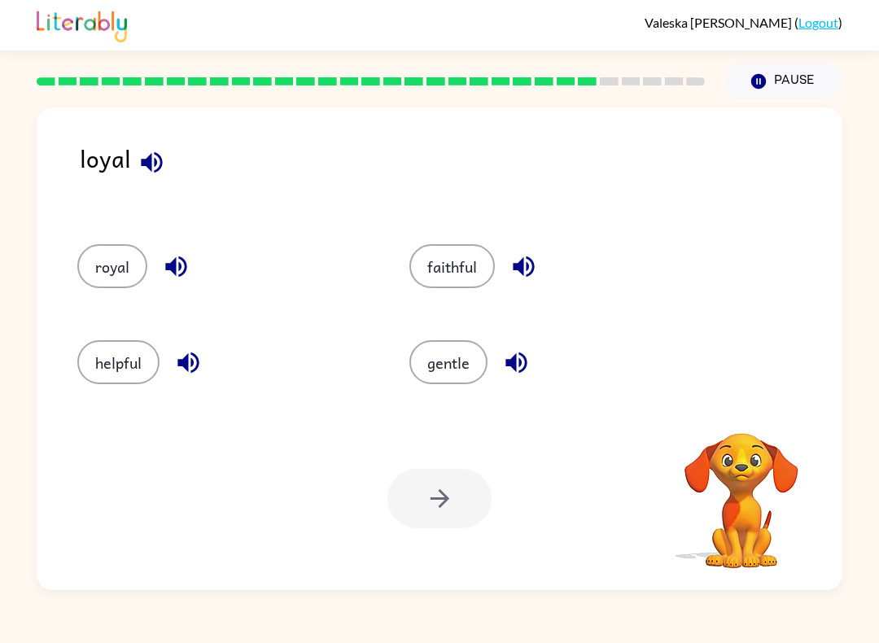
click at [162, 168] on icon "button" at bounding box center [152, 162] width 28 height 28
click at [98, 266] on button "royal" at bounding box center [112, 266] width 70 height 44
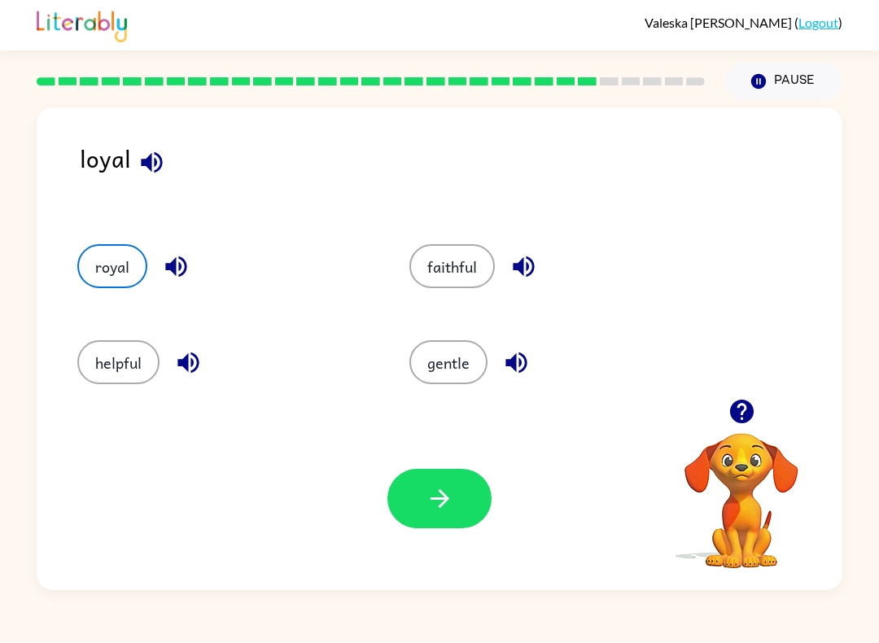
click at [444, 491] on icon "button" at bounding box center [440, 498] width 28 height 28
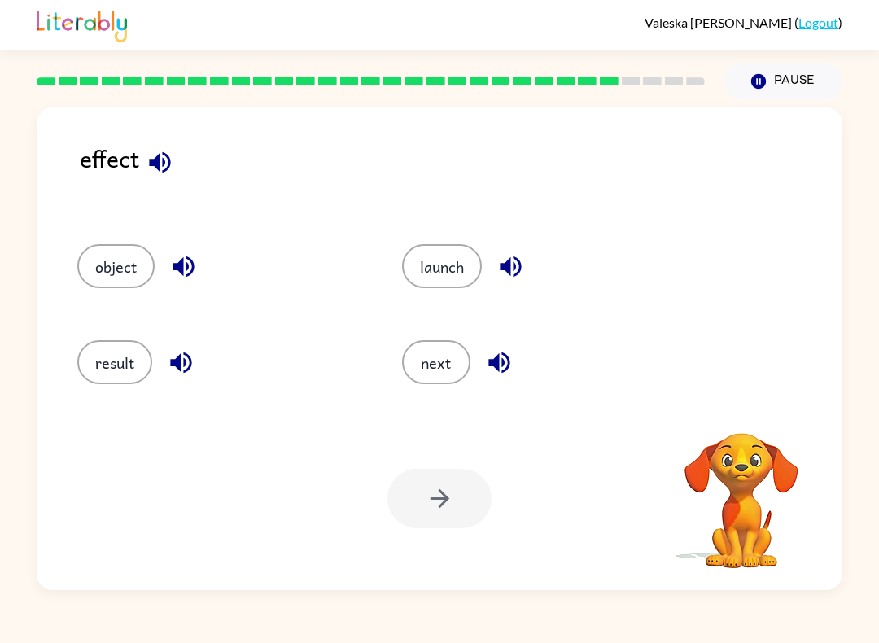
click at [160, 169] on icon "button" at bounding box center [160, 162] width 28 height 28
click at [89, 265] on button "object" at bounding box center [115, 266] width 77 height 44
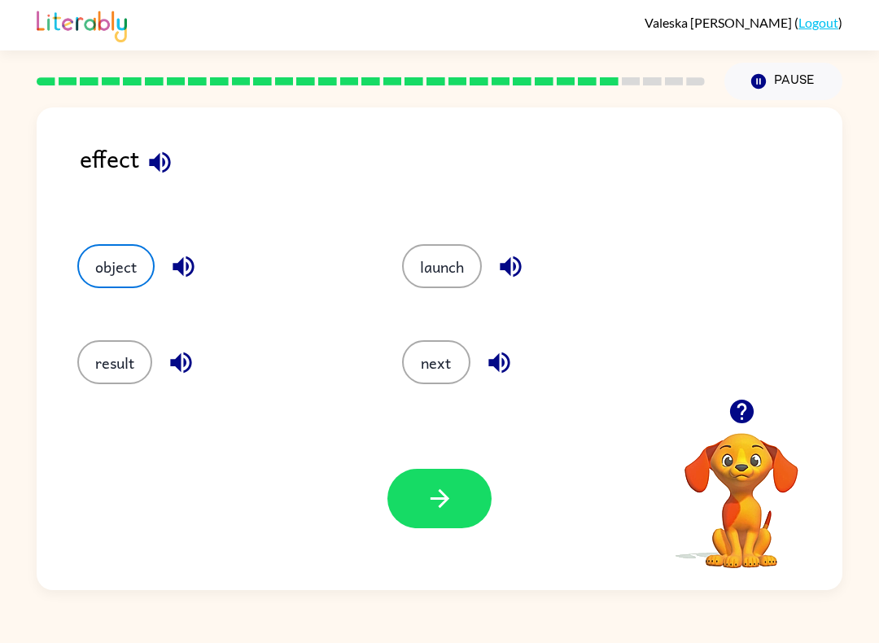
click at [110, 352] on button "result" at bounding box center [114, 362] width 75 height 44
click at [446, 501] on icon "button" at bounding box center [439, 498] width 19 height 19
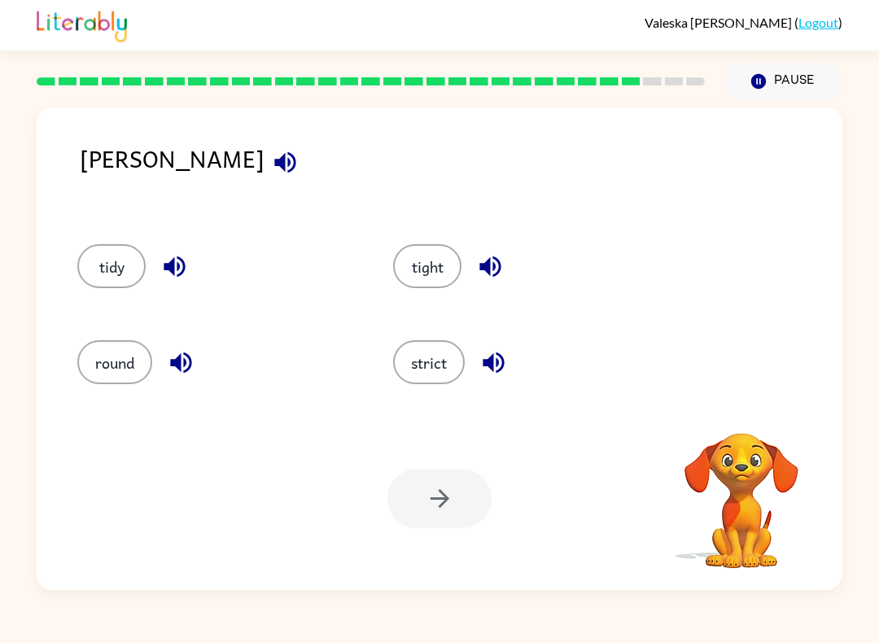
click at [271, 172] on icon "button" at bounding box center [285, 162] width 28 height 28
click at [435, 365] on button "strict" at bounding box center [429, 362] width 72 height 44
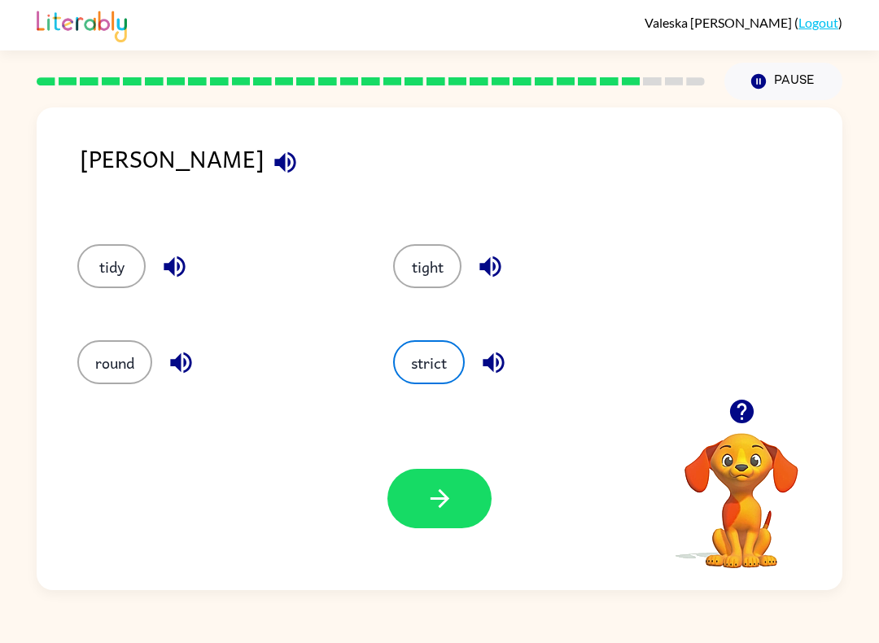
click at [462, 495] on button "button" at bounding box center [439, 498] width 104 height 59
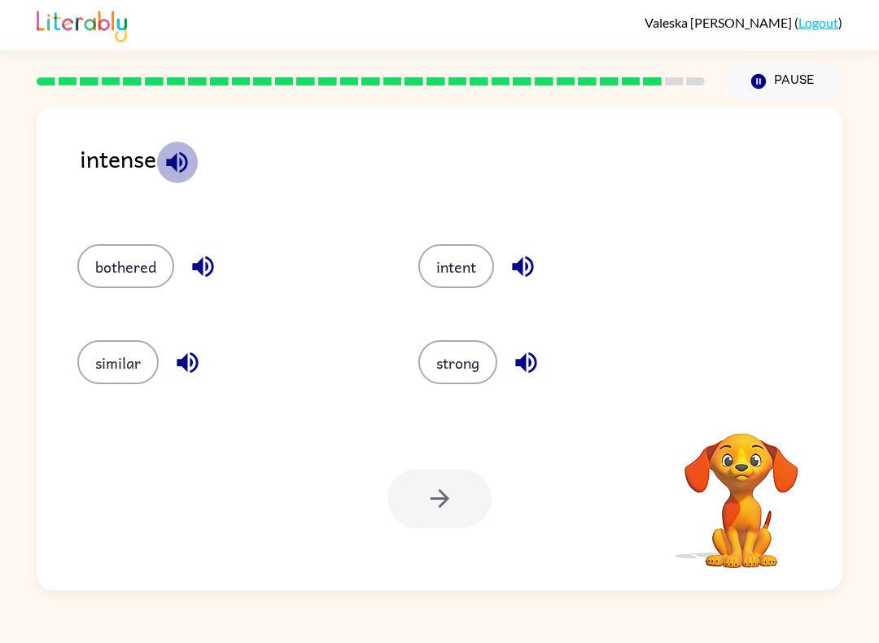
click at [181, 172] on icon "button" at bounding box center [176, 161] width 21 height 21
click at [485, 264] on button "intent" at bounding box center [456, 266] width 76 height 44
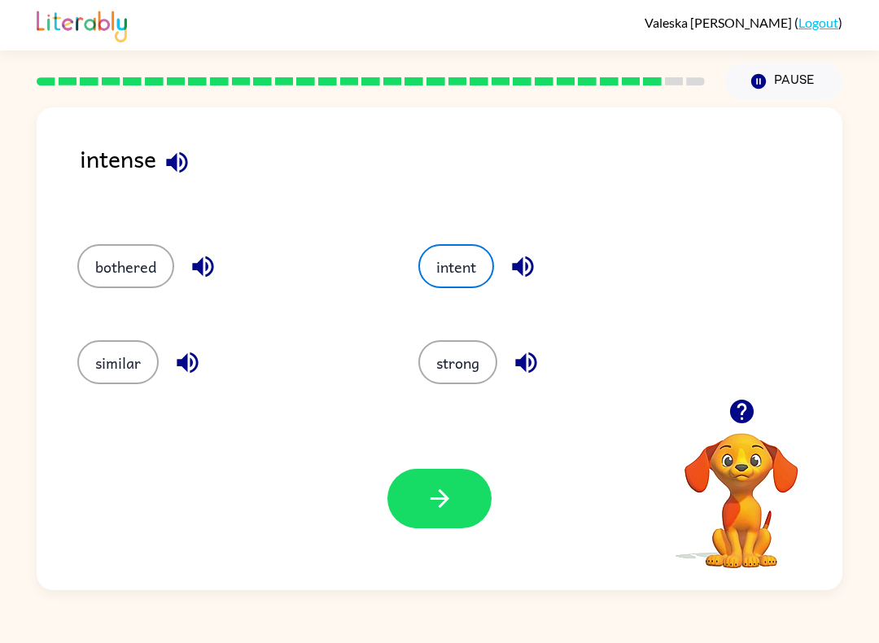
click at [465, 484] on button "button" at bounding box center [439, 498] width 104 height 59
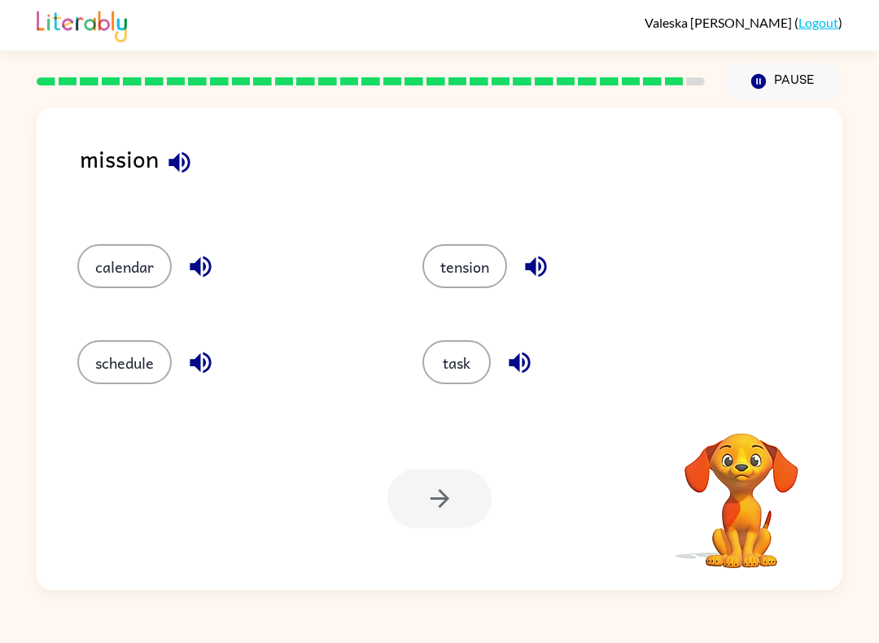
click at [176, 172] on icon "button" at bounding box center [179, 162] width 28 height 28
click at [487, 269] on button "tension" at bounding box center [464, 266] width 85 height 44
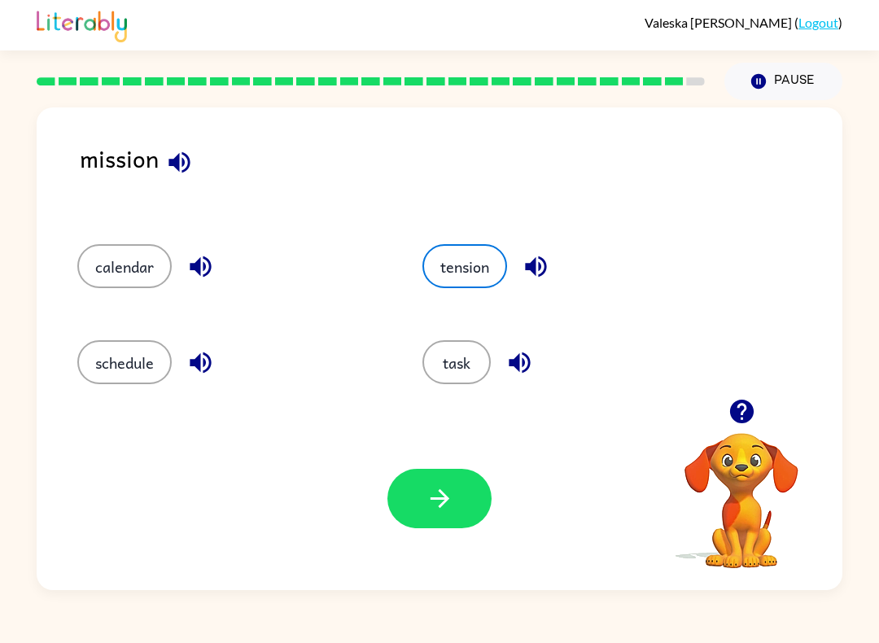
click at [445, 483] on button "button" at bounding box center [439, 498] width 104 height 59
